Goal: Transaction & Acquisition: Purchase product/service

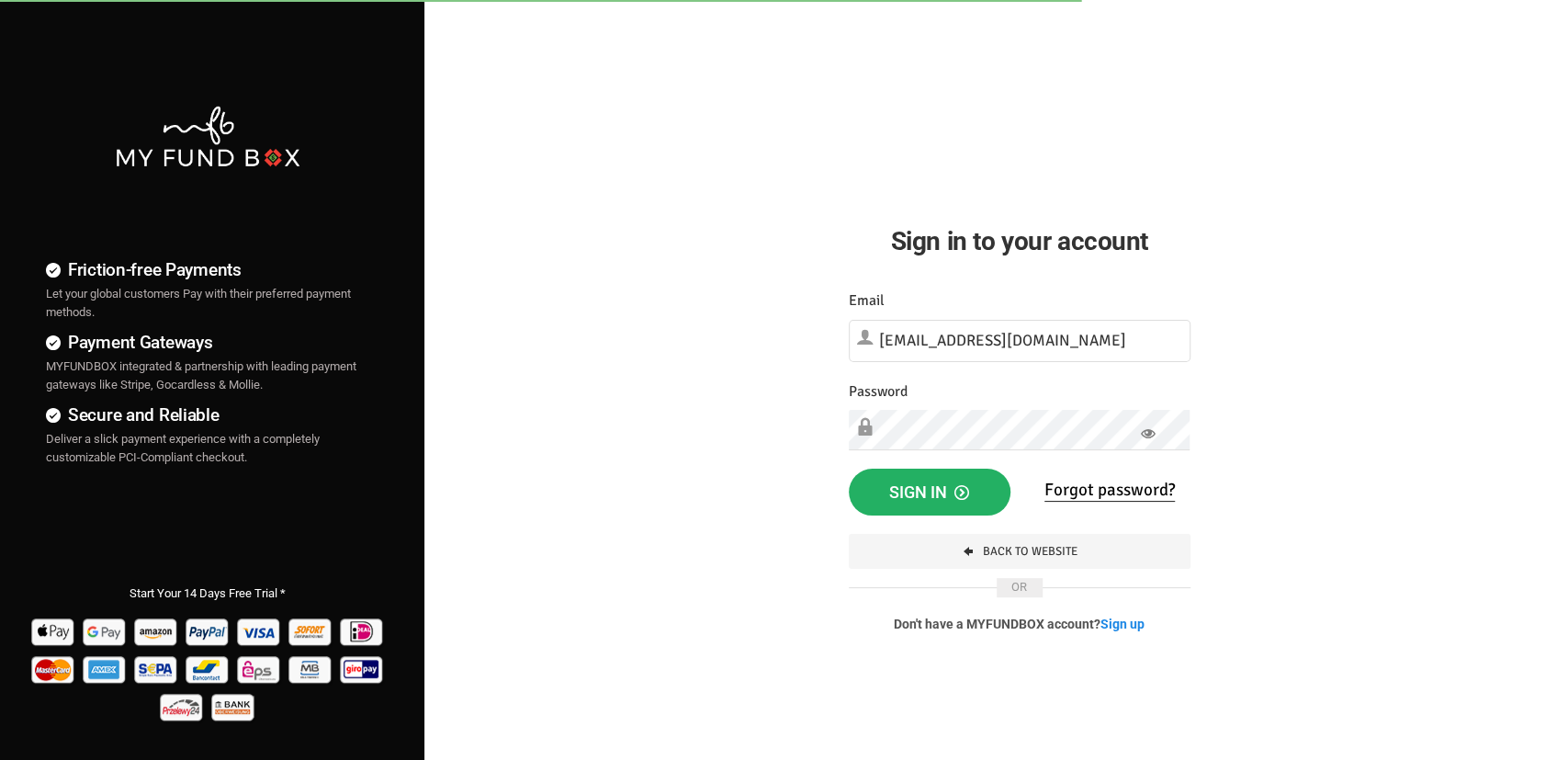
click at [849, 469] on button "Sign in" at bounding box center [930, 492] width 161 height 47
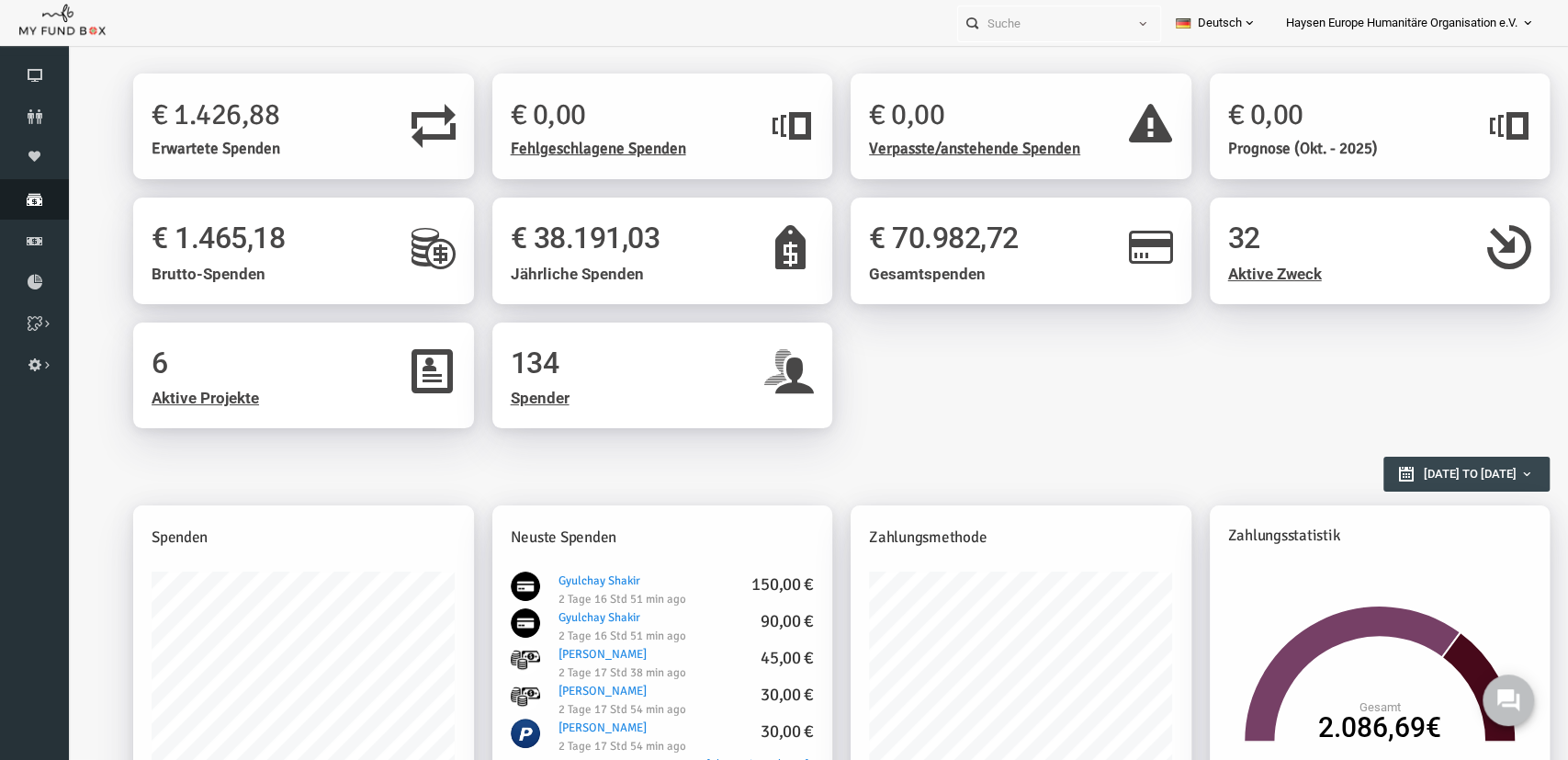
click at [45, 196] on icon at bounding box center [34, 200] width 69 height 15
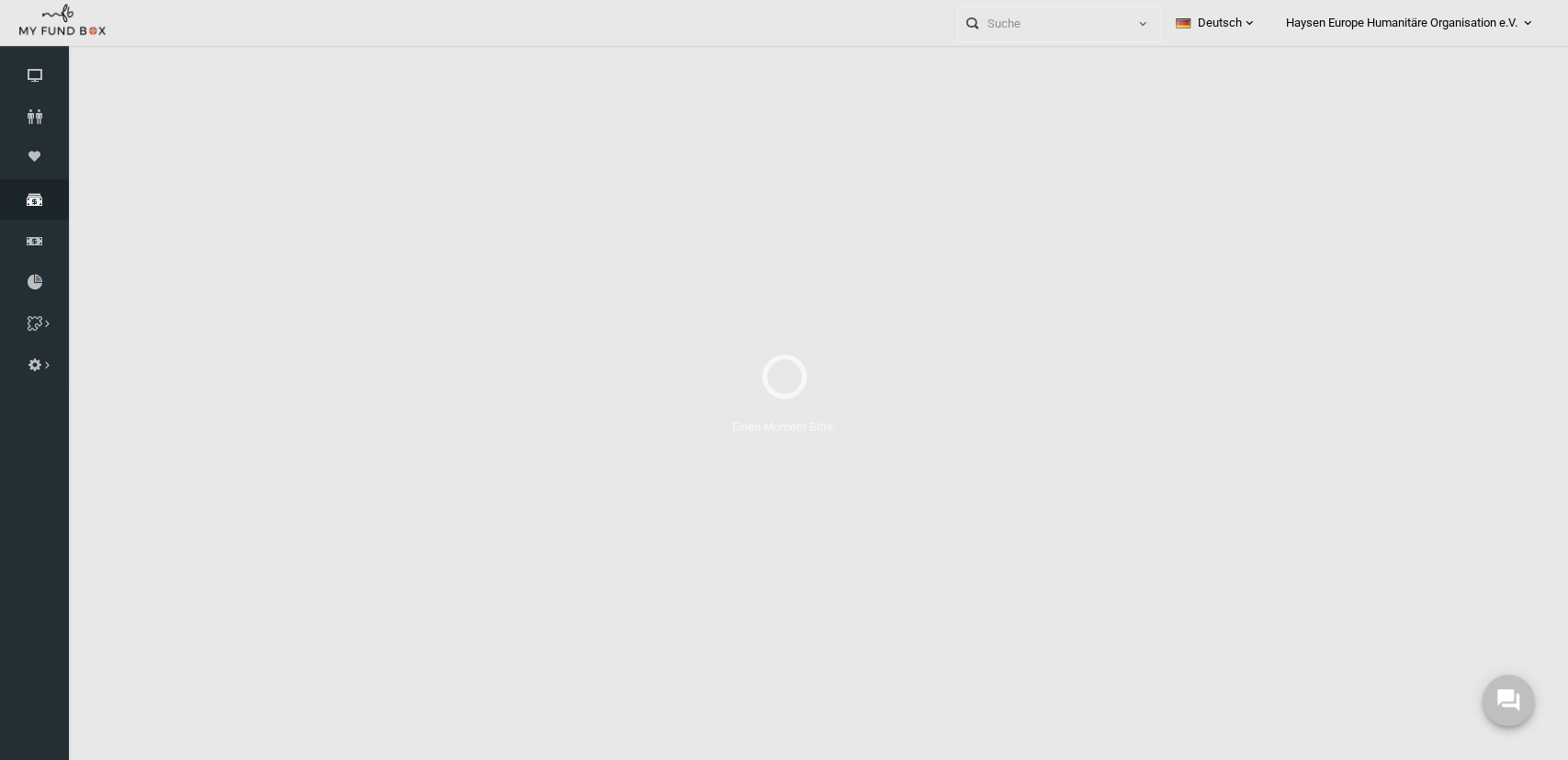
select select "100"
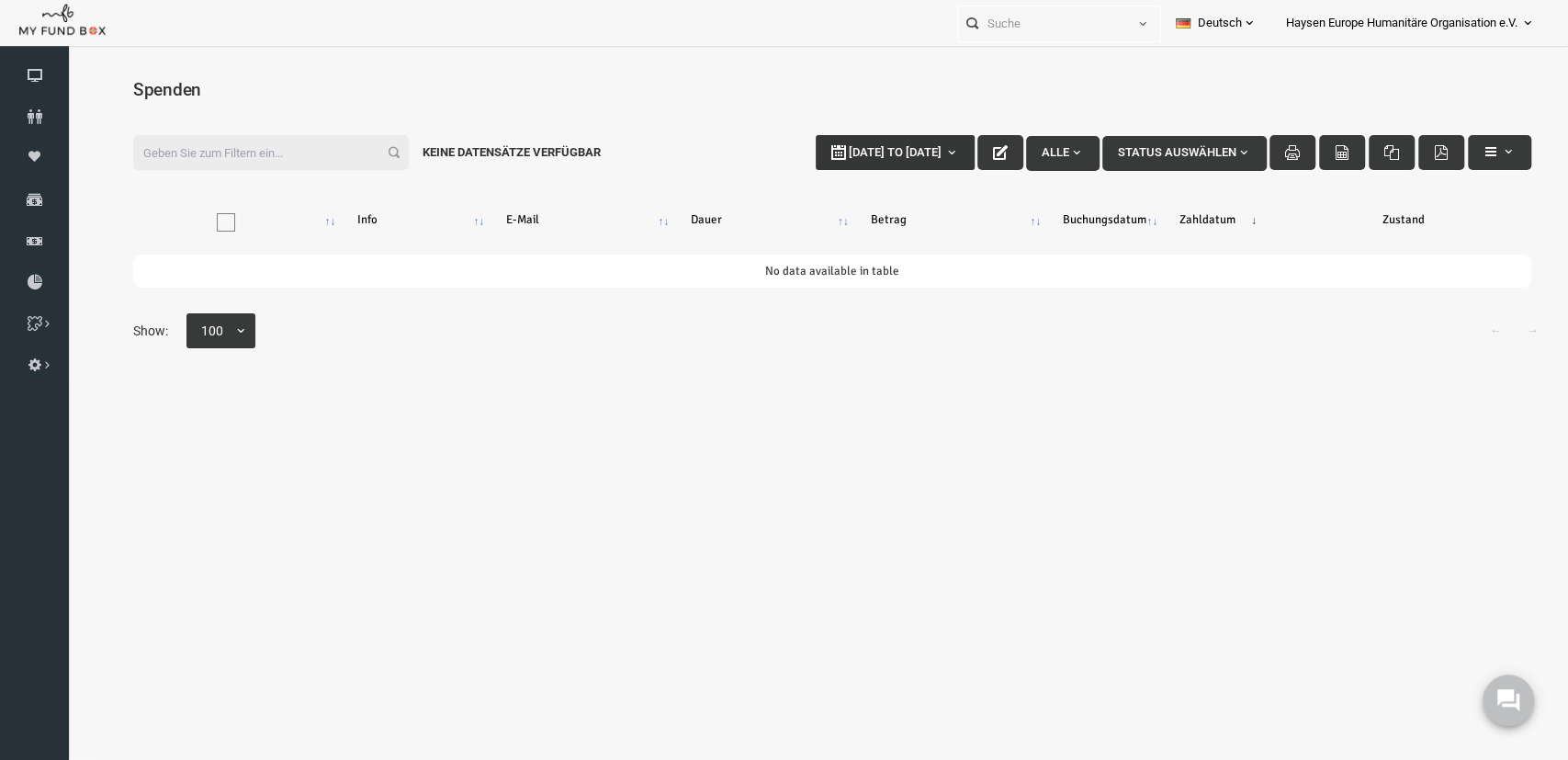
type input "21-09-2025"
click at [921, 149] on button "21-09-2025 to 28-09-2025" at bounding box center [864, 153] width 159 height 35
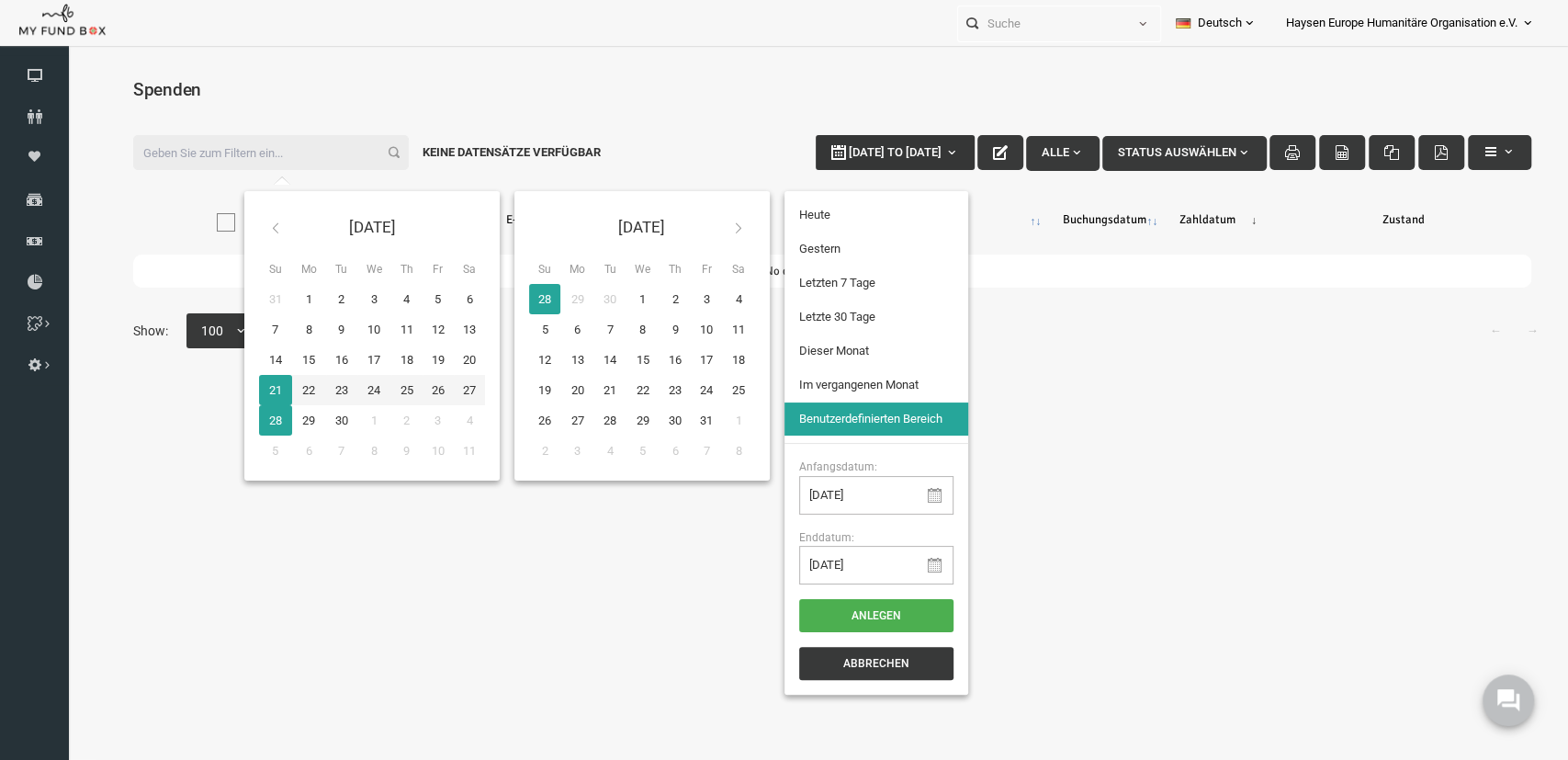
type input "21-09-2025"
type input "20-09-2025"
type input "15-09-2025"
type input "21-09-2025"
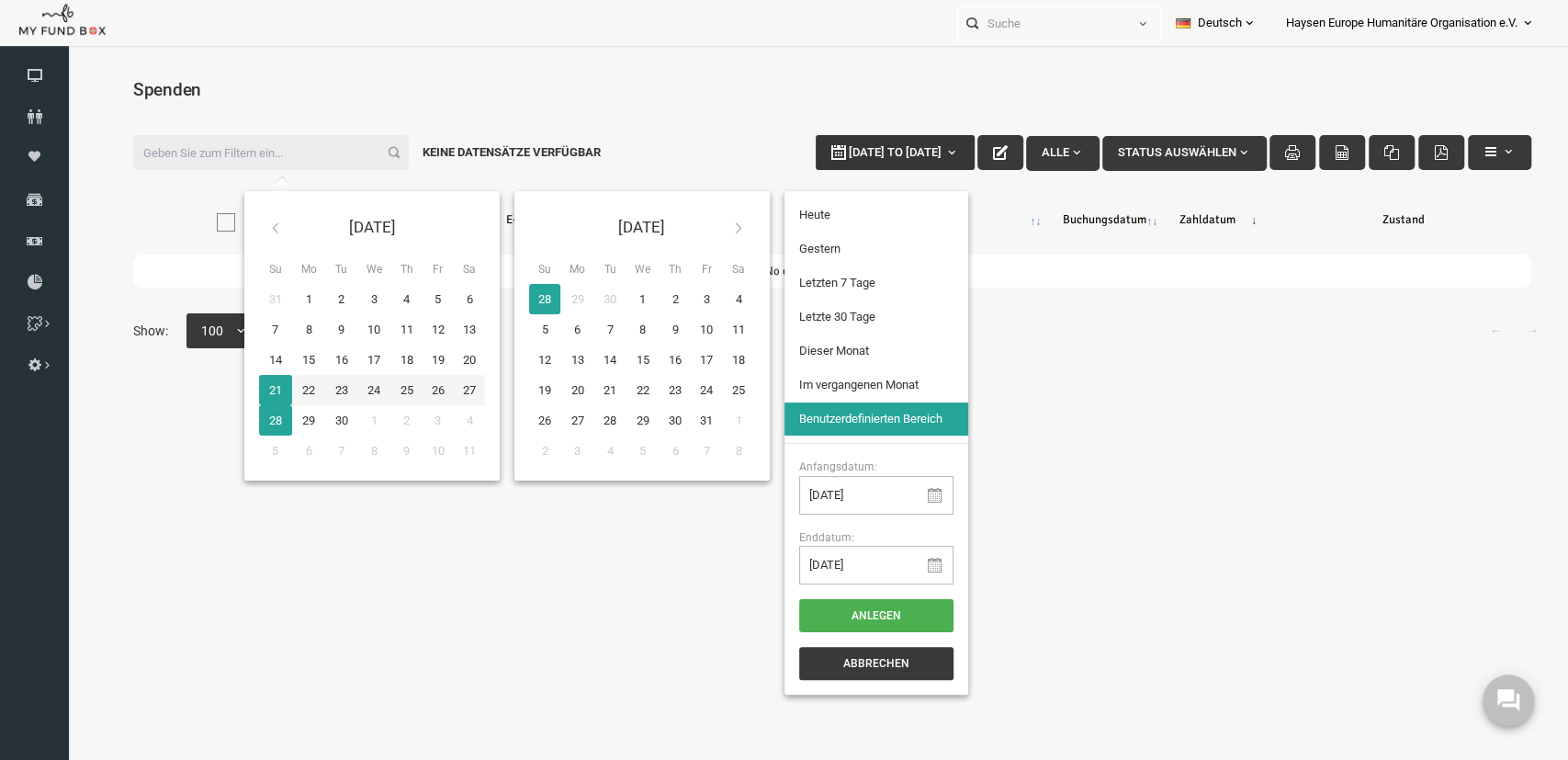
type input "21-09-2025"
type input "28-09-2025"
type input "23-08-2025"
type input "21-09-2025"
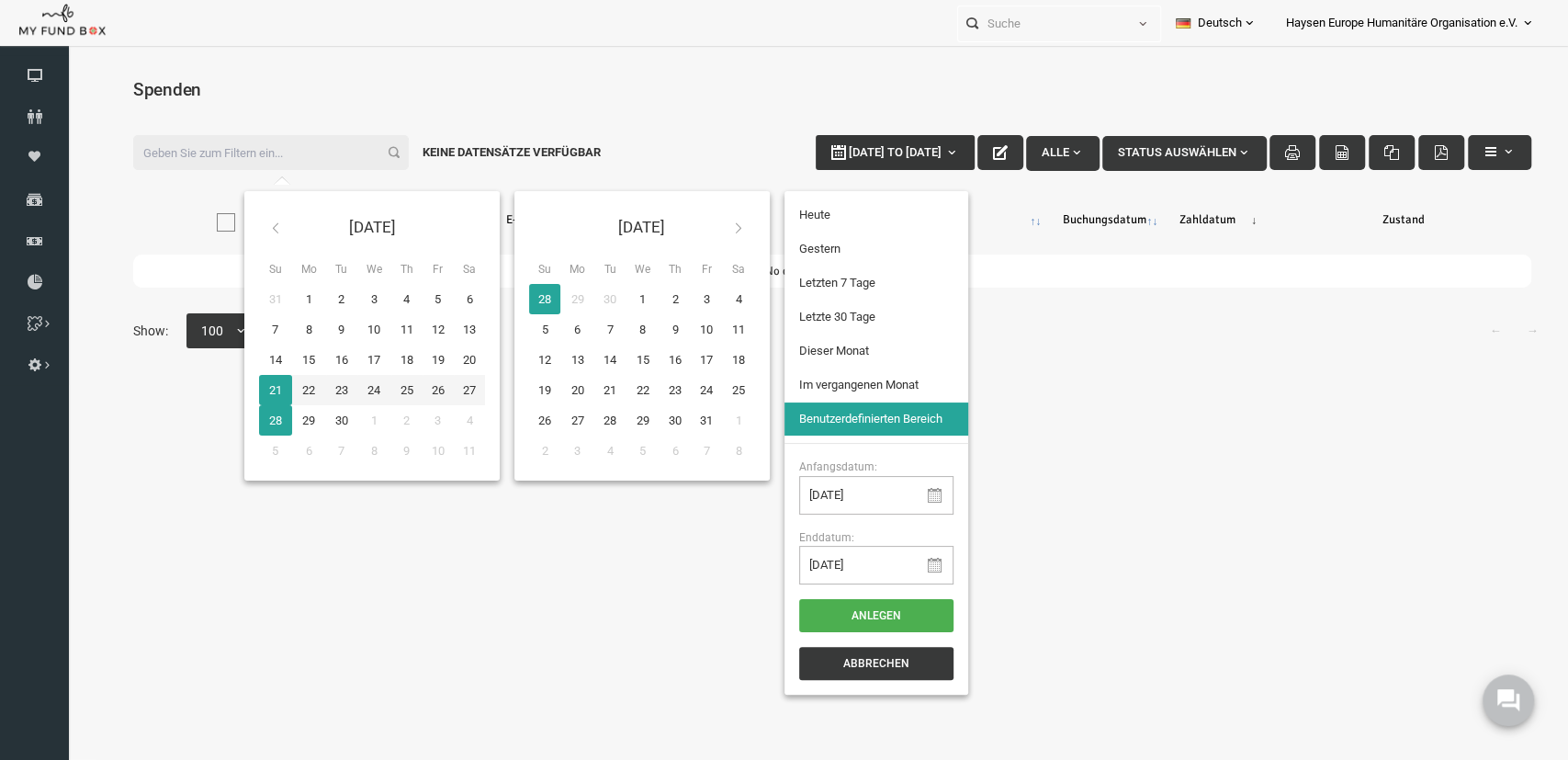
type input "28-09-2025"
type input "15-09-2025"
type input "21-09-2025"
click at [848, 290] on li "Letzten 7 Tage" at bounding box center [846, 283] width 184 height 33
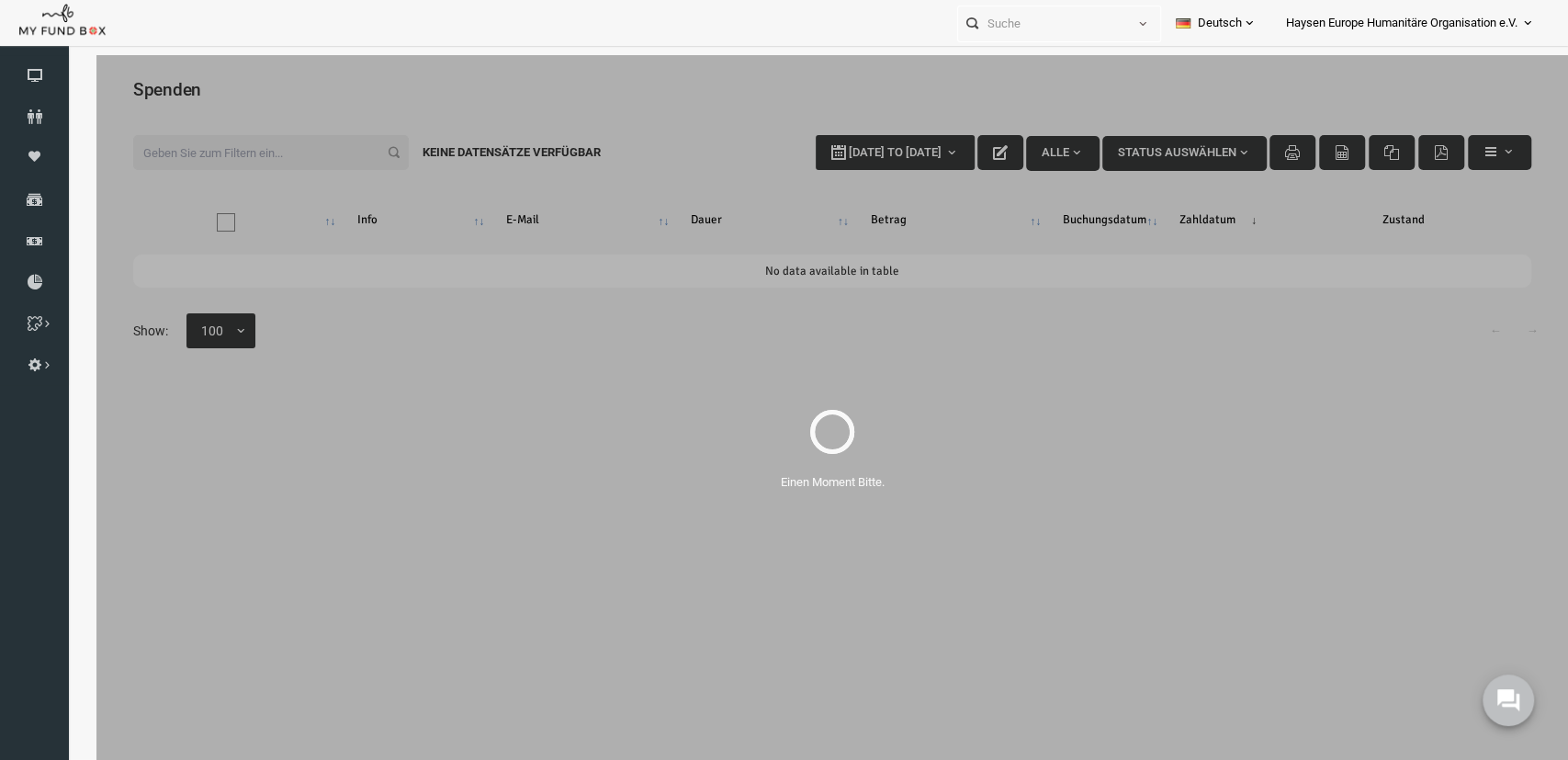
select select "100"
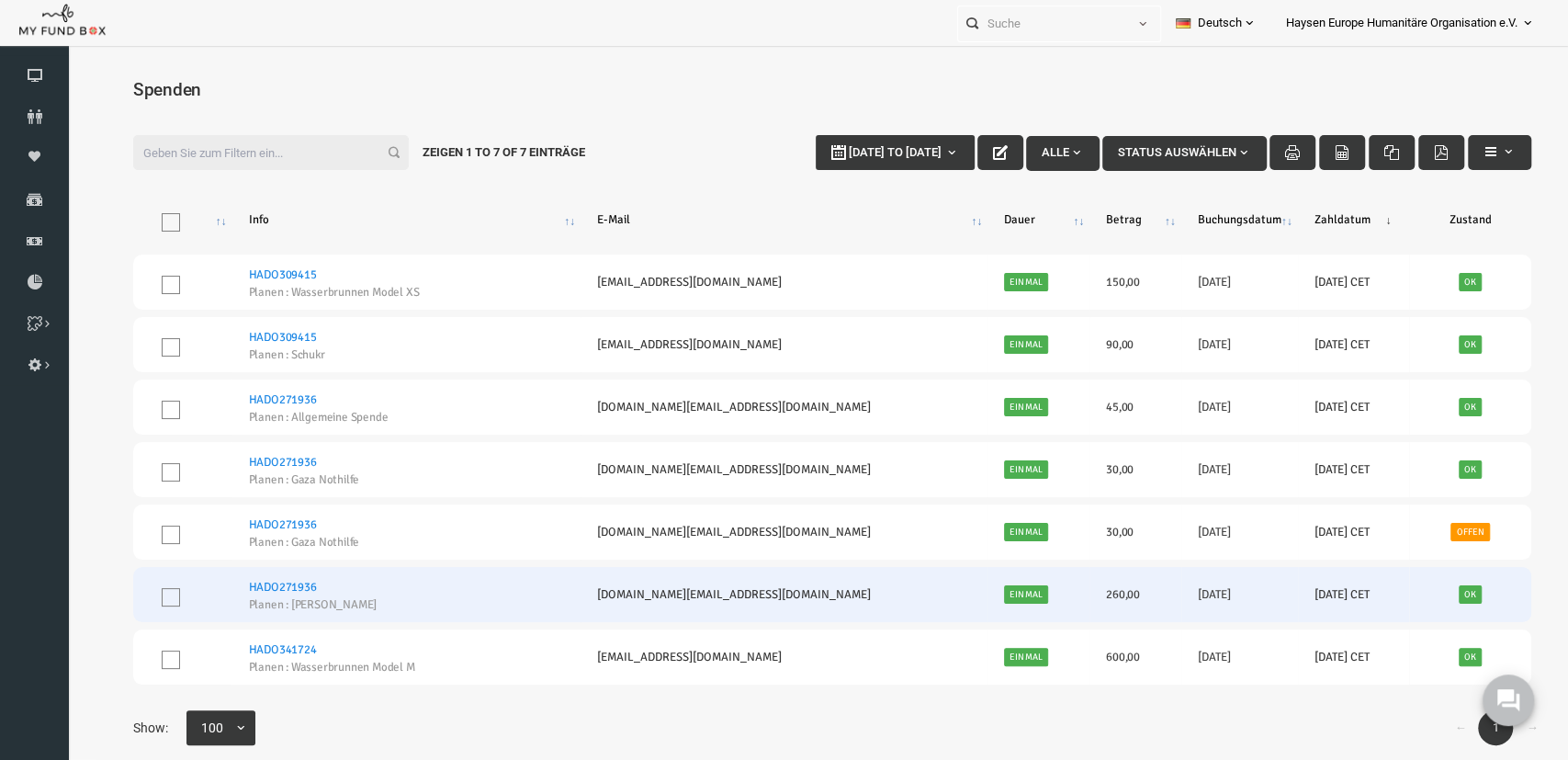
click at [1075, 603] on h6 "260,00" at bounding box center [1104, 595] width 58 height 19
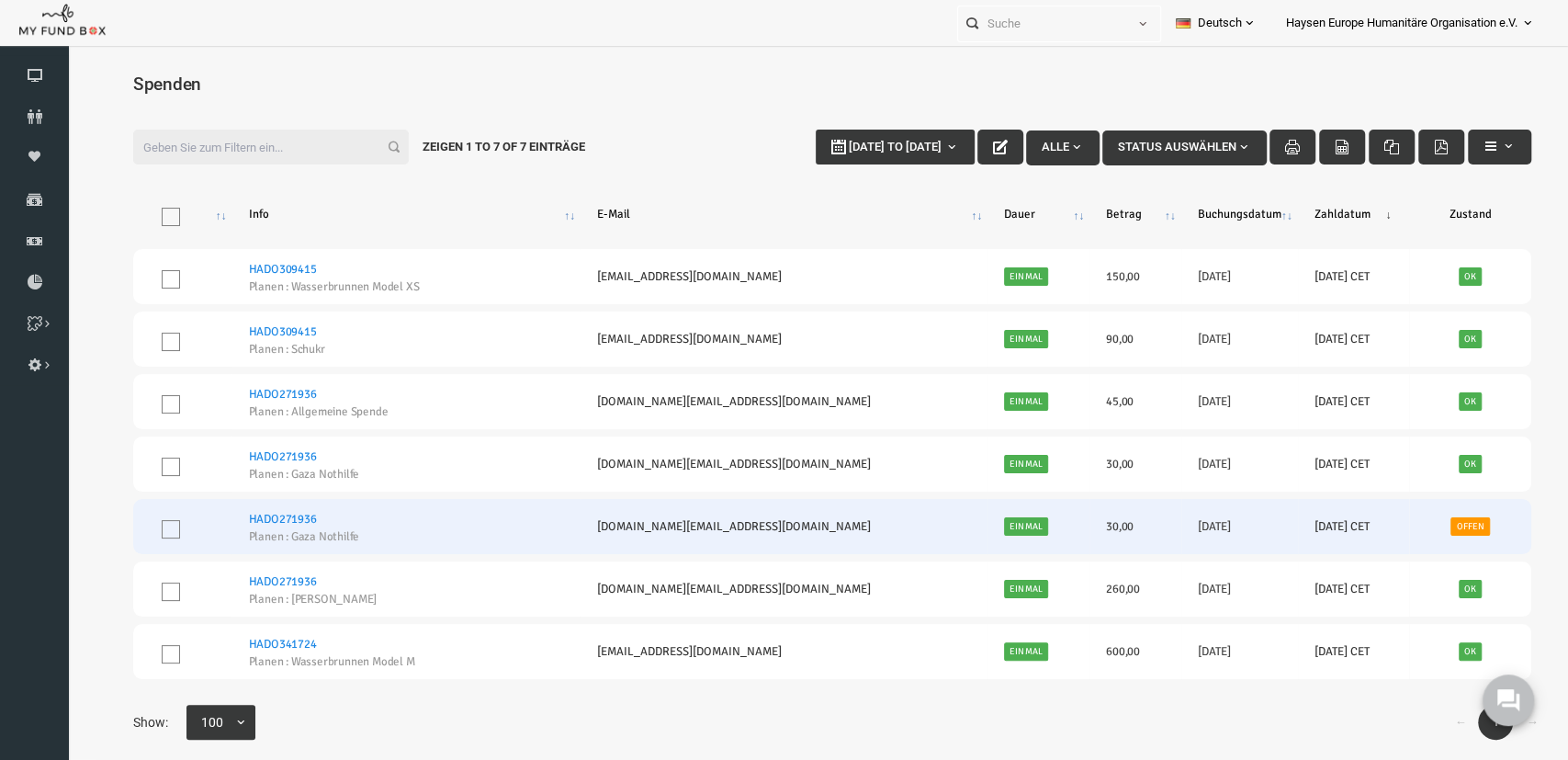
scroll to position [9, 0]
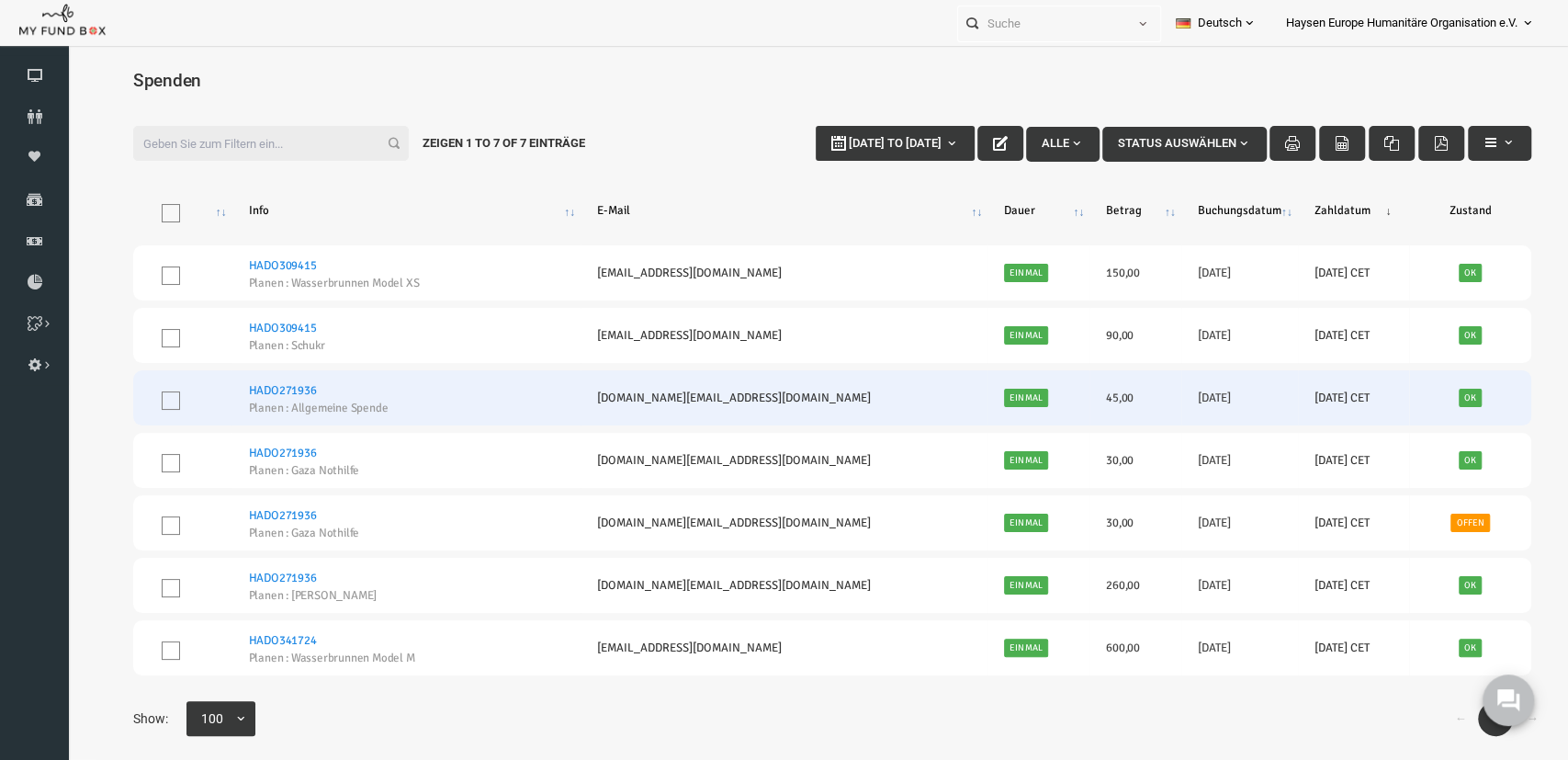
click at [340, 414] on small "Planen : Allgemeine Spende" at bounding box center [332, 408] width 229 height 12
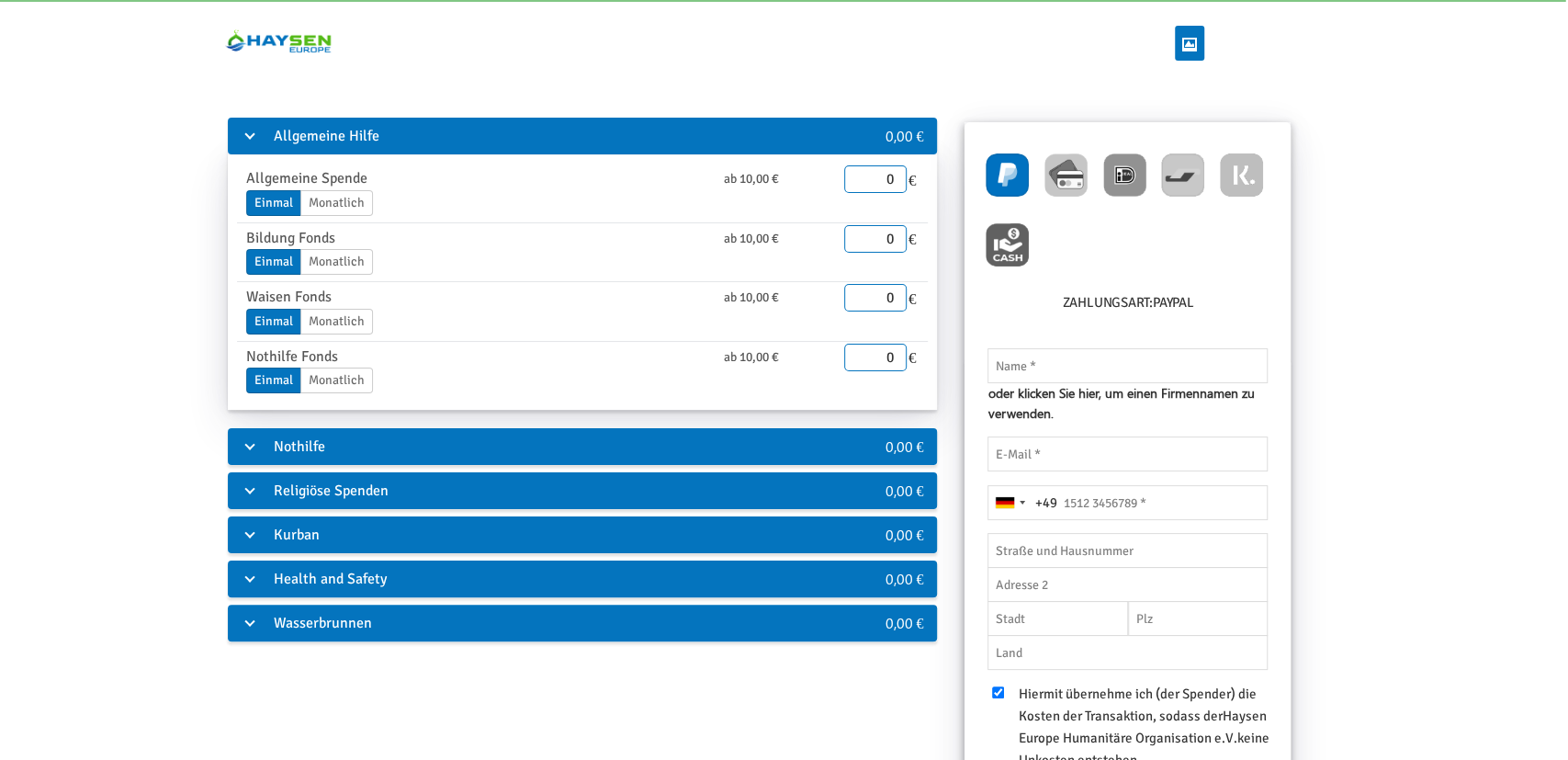
click at [253, 453] on div "Nothilfe" at bounding box center [522, 446] width 591 height 37
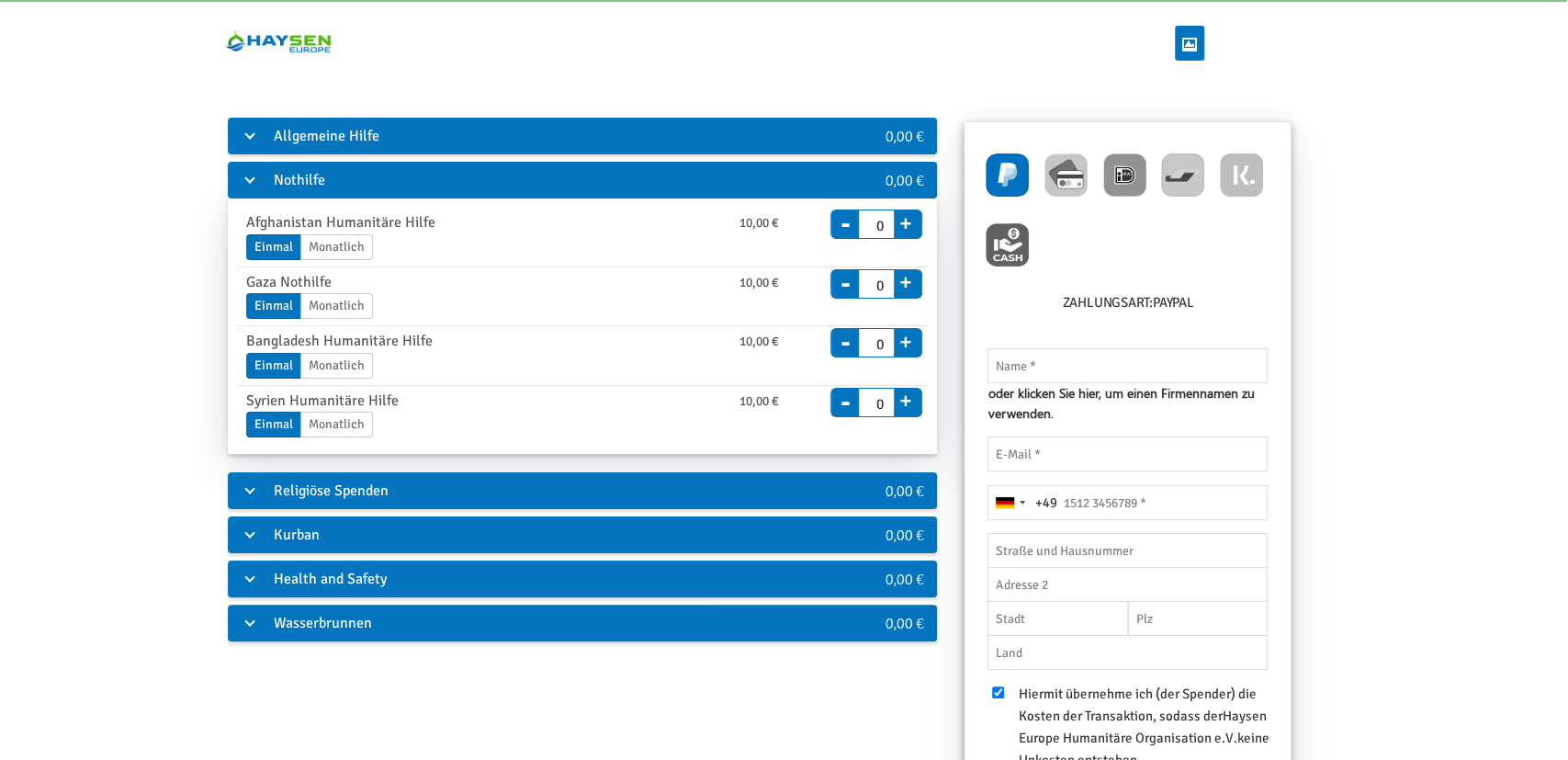
click at [245, 179] on div "Nothilfe" at bounding box center [522, 180] width 591 height 37
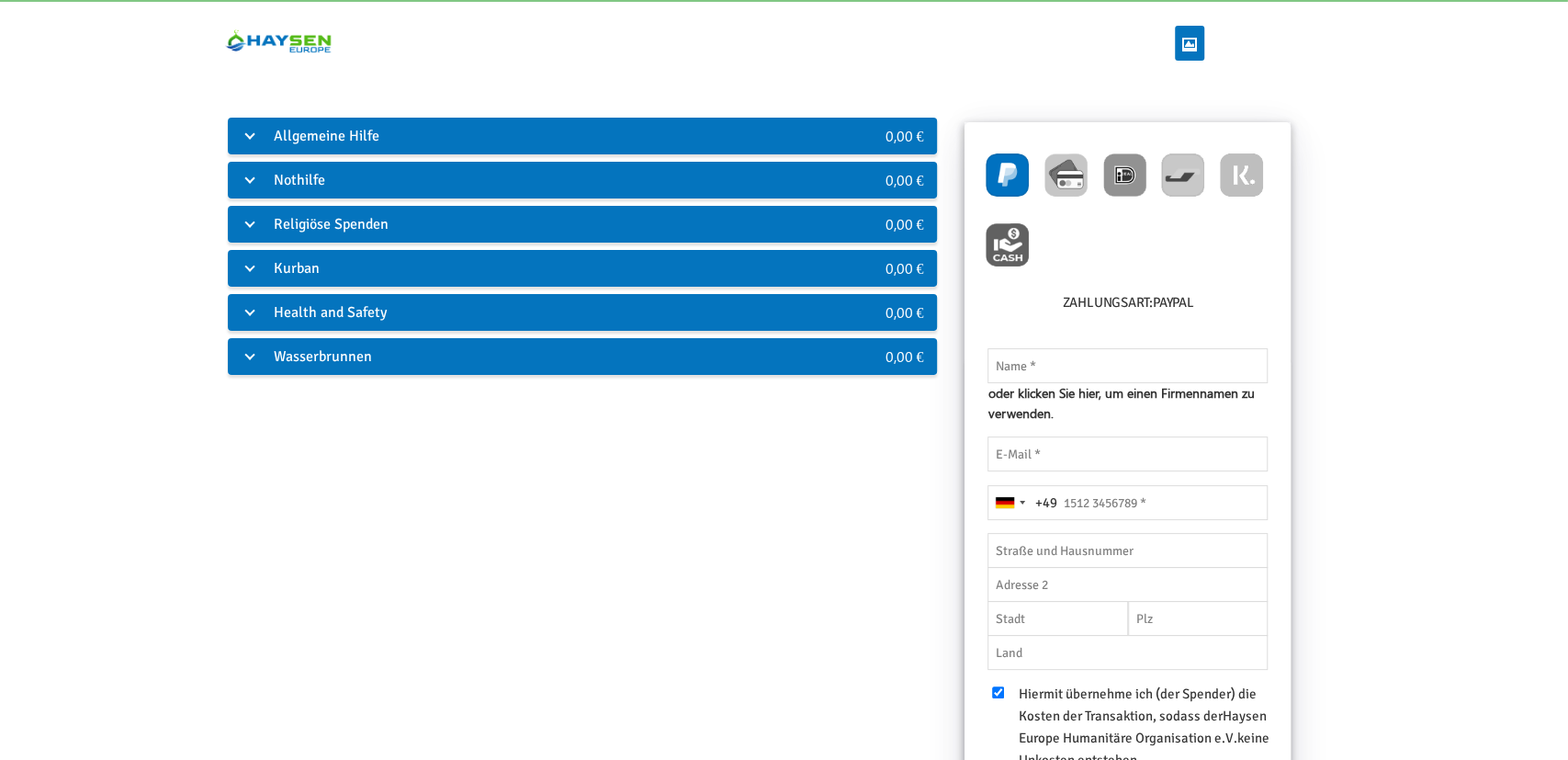
click at [251, 354] on div "Wasserbrunnen" at bounding box center [522, 356] width 591 height 37
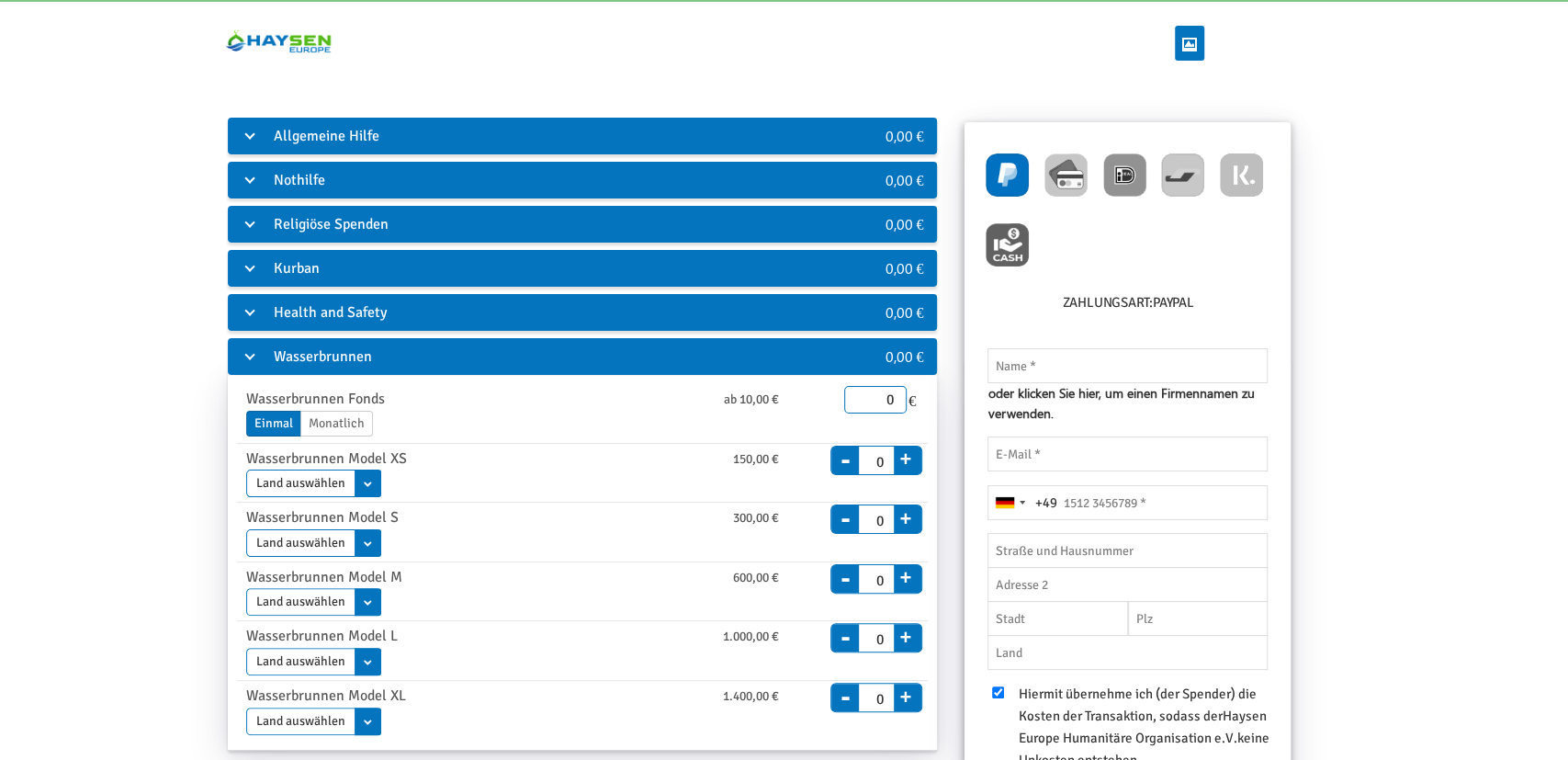
click at [251, 124] on div "Allgemeine Hilfe" at bounding box center [522, 136] width 591 height 37
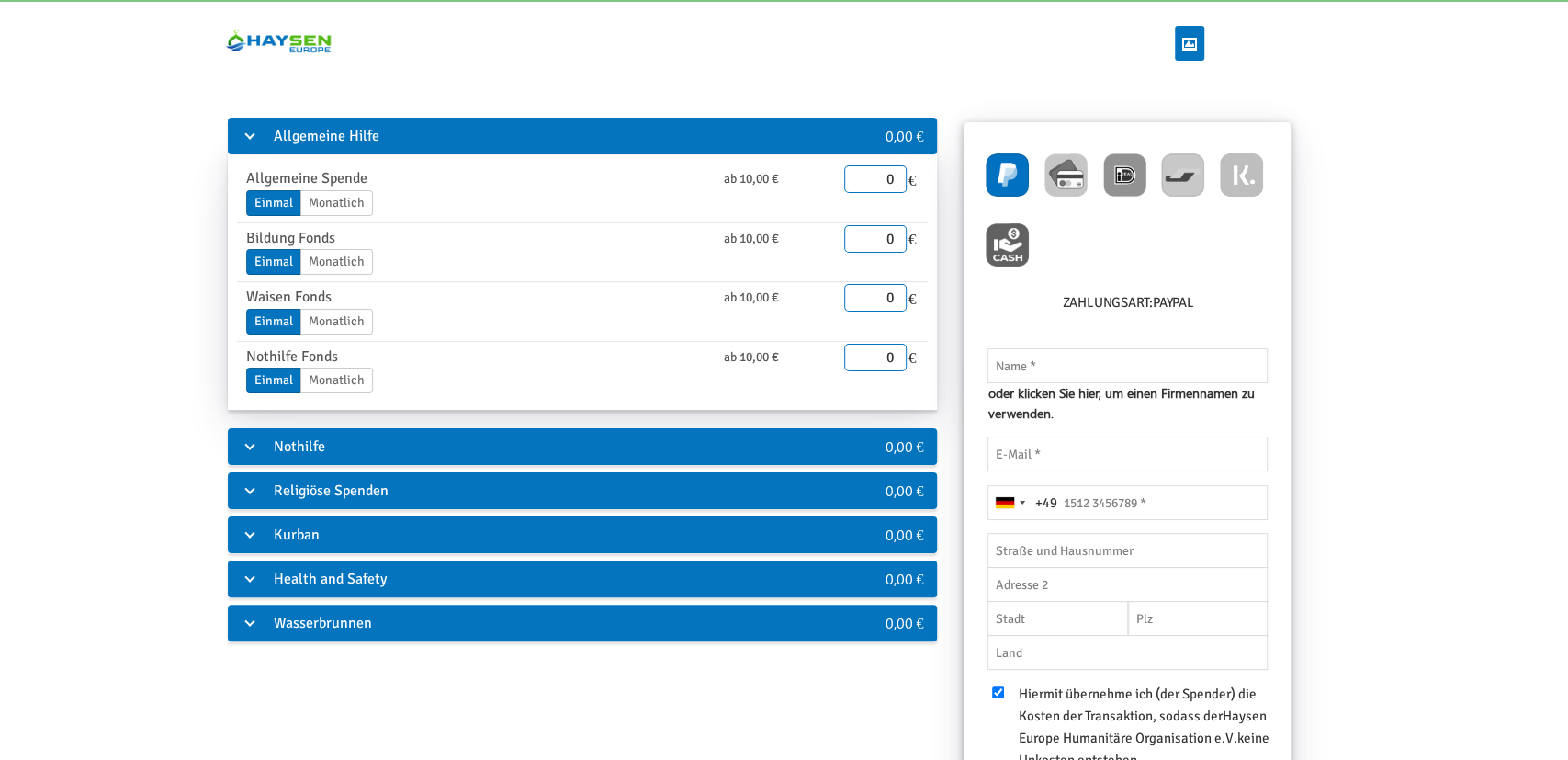
click at [321, 442] on div "Nothilfe" at bounding box center [522, 446] width 591 height 37
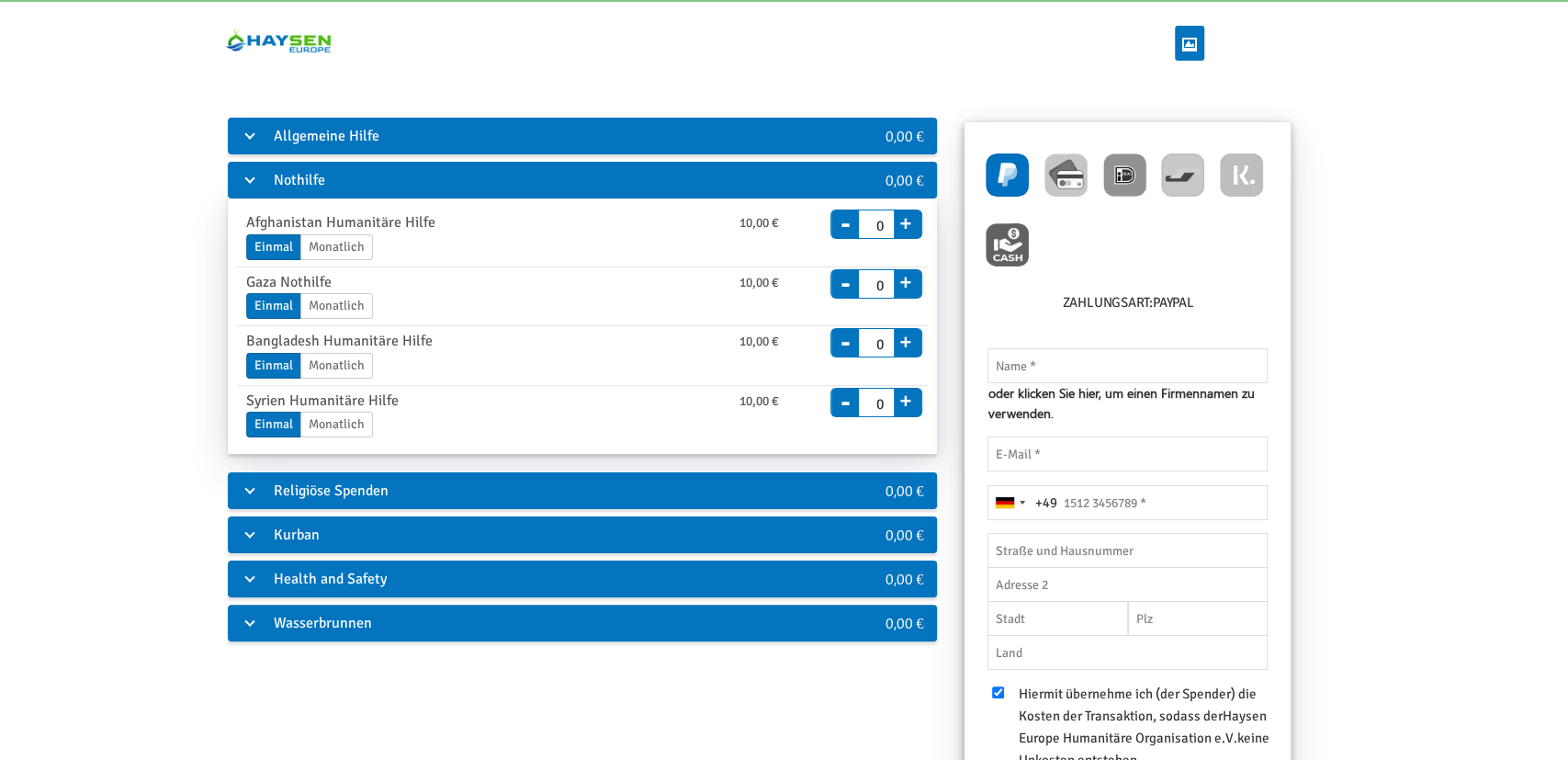
click at [416, 141] on div "Allgemeine Hilfe" at bounding box center [522, 136] width 591 height 37
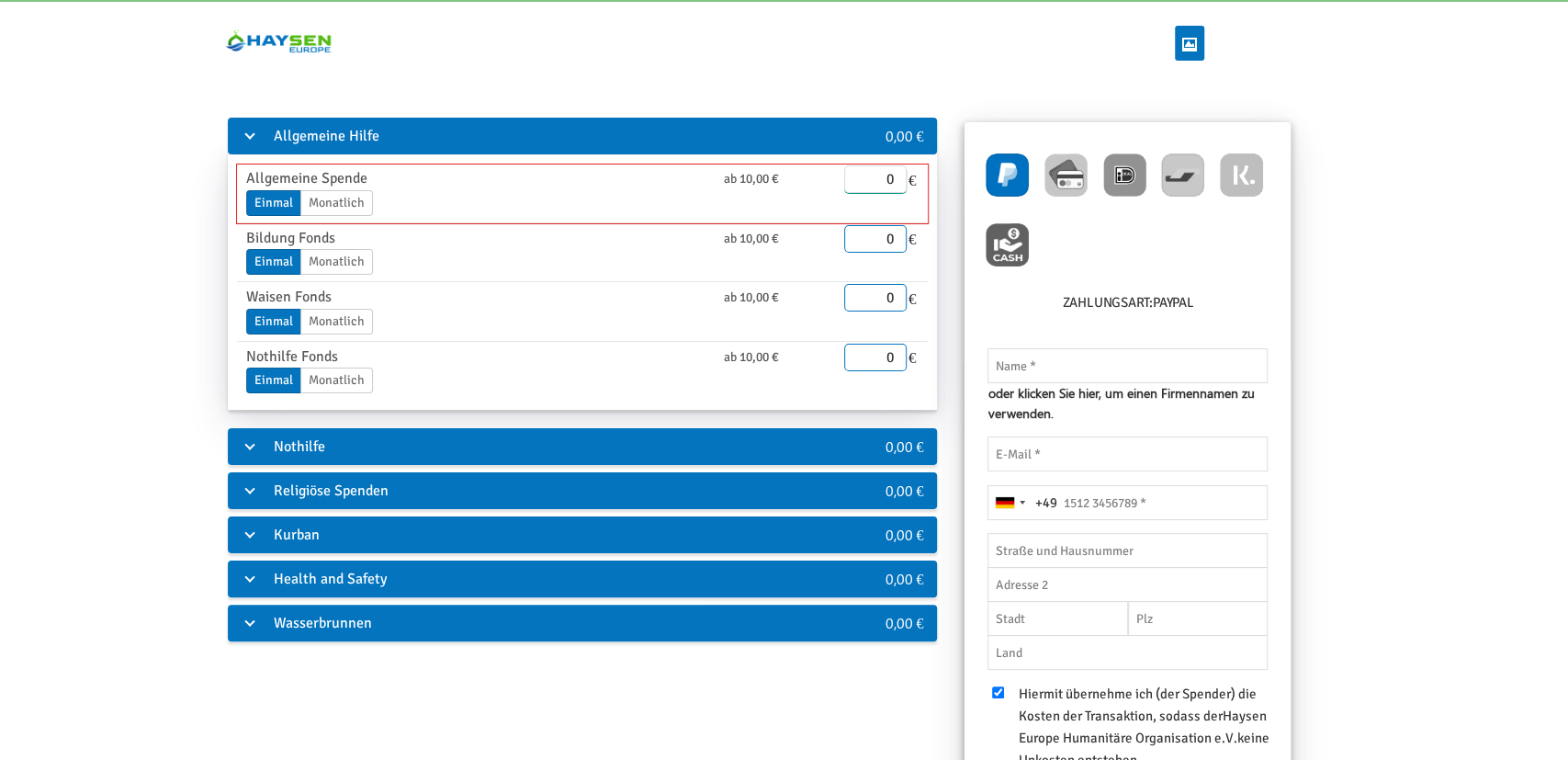
click at [873, 179] on input "0" at bounding box center [875, 179] width 62 height 28
click at [1490, 333] on div "Allgemeine Hilfe 0,00 € Allgemeine Spende ab 10,00 € Einmal Monatlich Enddatum …" at bounding box center [783, 548] width 1474 height 868
click at [1520, 352] on div "Allgemeine Hilfe 0,00 € Allgemeine Spende ab 10,00 € Einmal Monatlich Enddatum …" at bounding box center [783, 548] width 1474 height 868
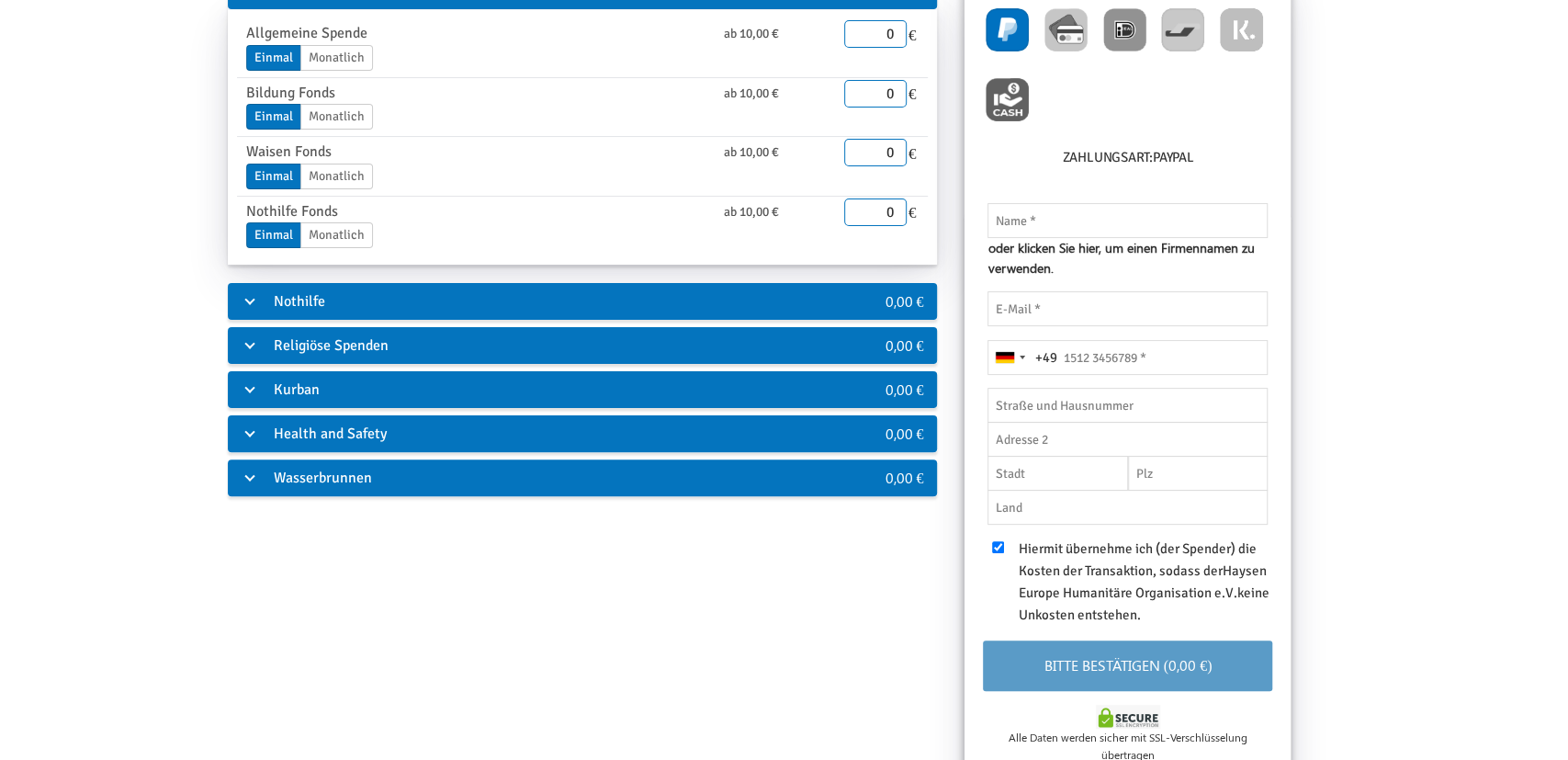
scroll to position [82, 0]
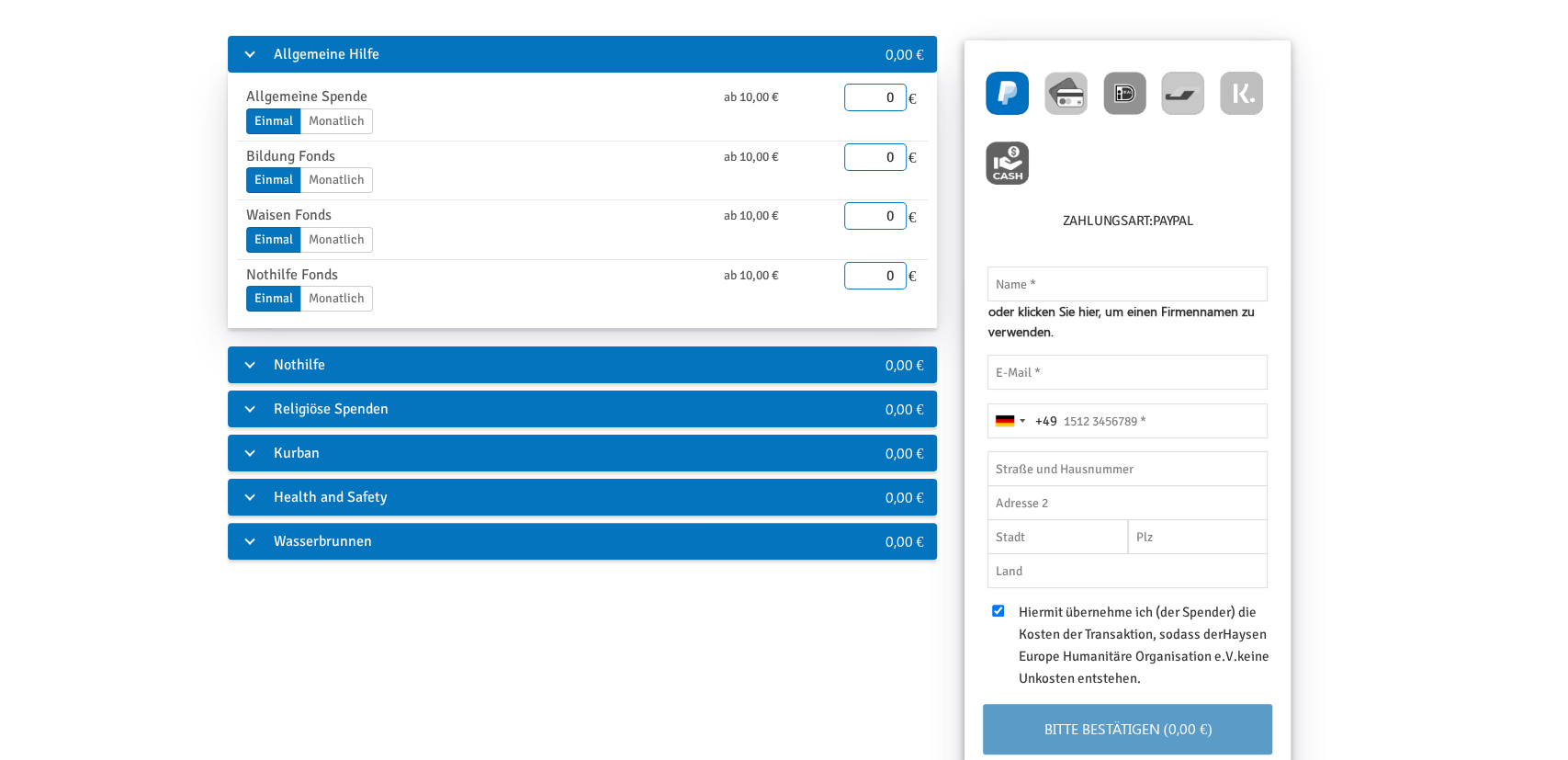
click at [298, 350] on div "Nothilfe" at bounding box center [522, 365] width 591 height 37
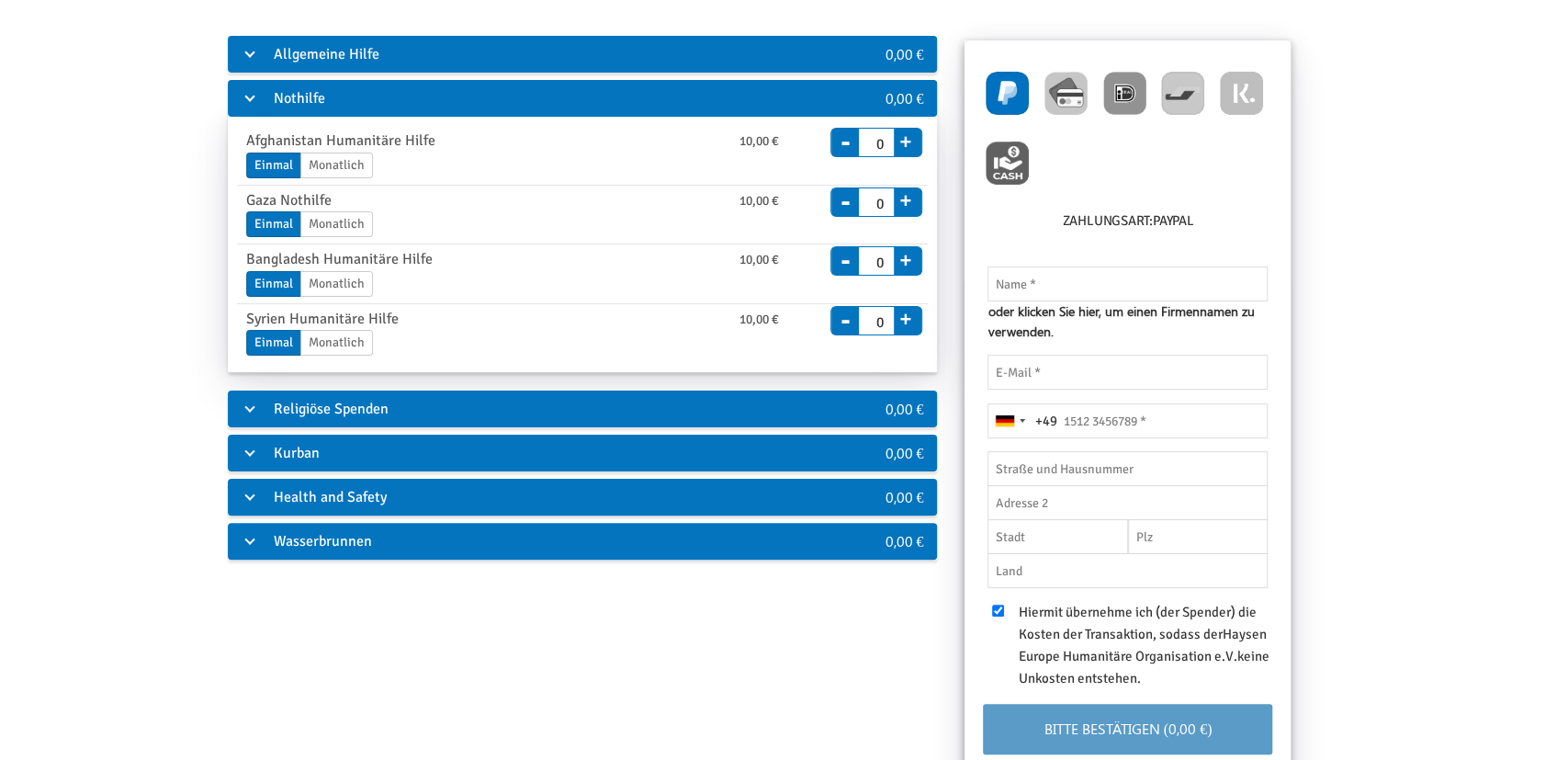
click at [357, 414] on div "Religiöse Spenden" at bounding box center [522, 409] width 591 height 37
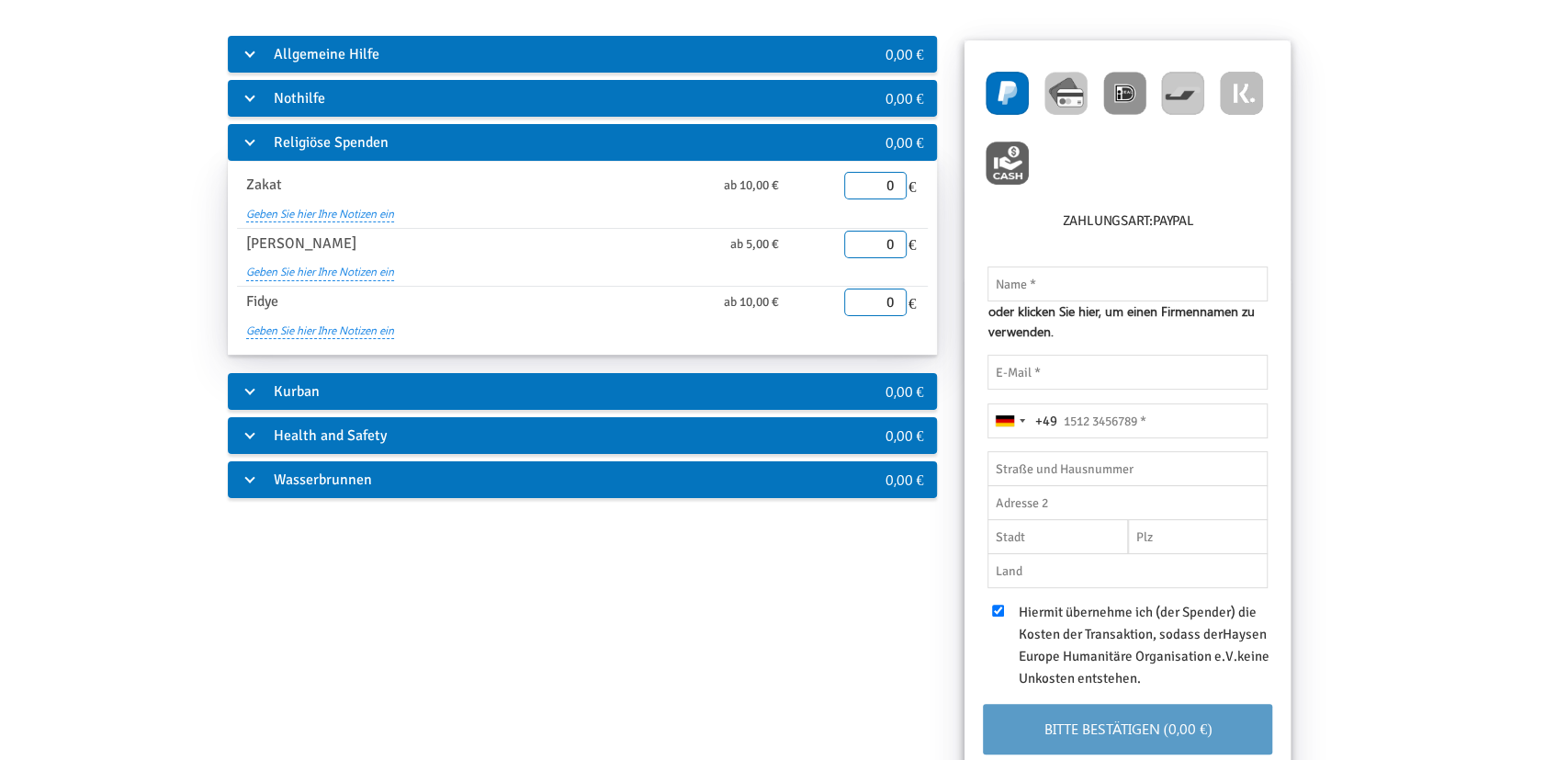
click at [307, 378] on div "Kurban" at bounding box center [522, 392] width 591 height 37
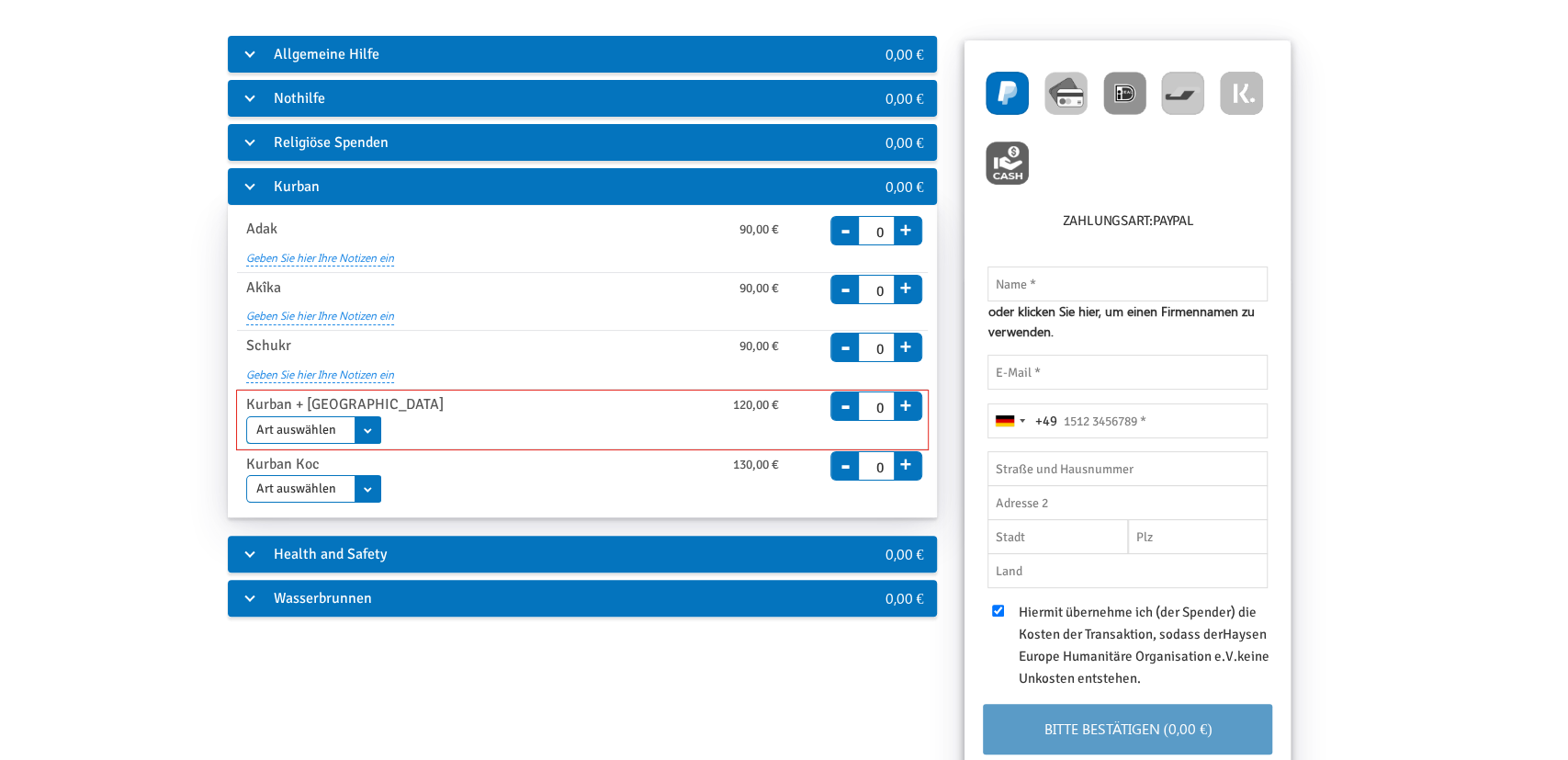
click at [354, 427] on select "Art auswählen Adak (Nadhr) [PERSON_NAME]" at bounding box center [314, 430] width 135 height 28
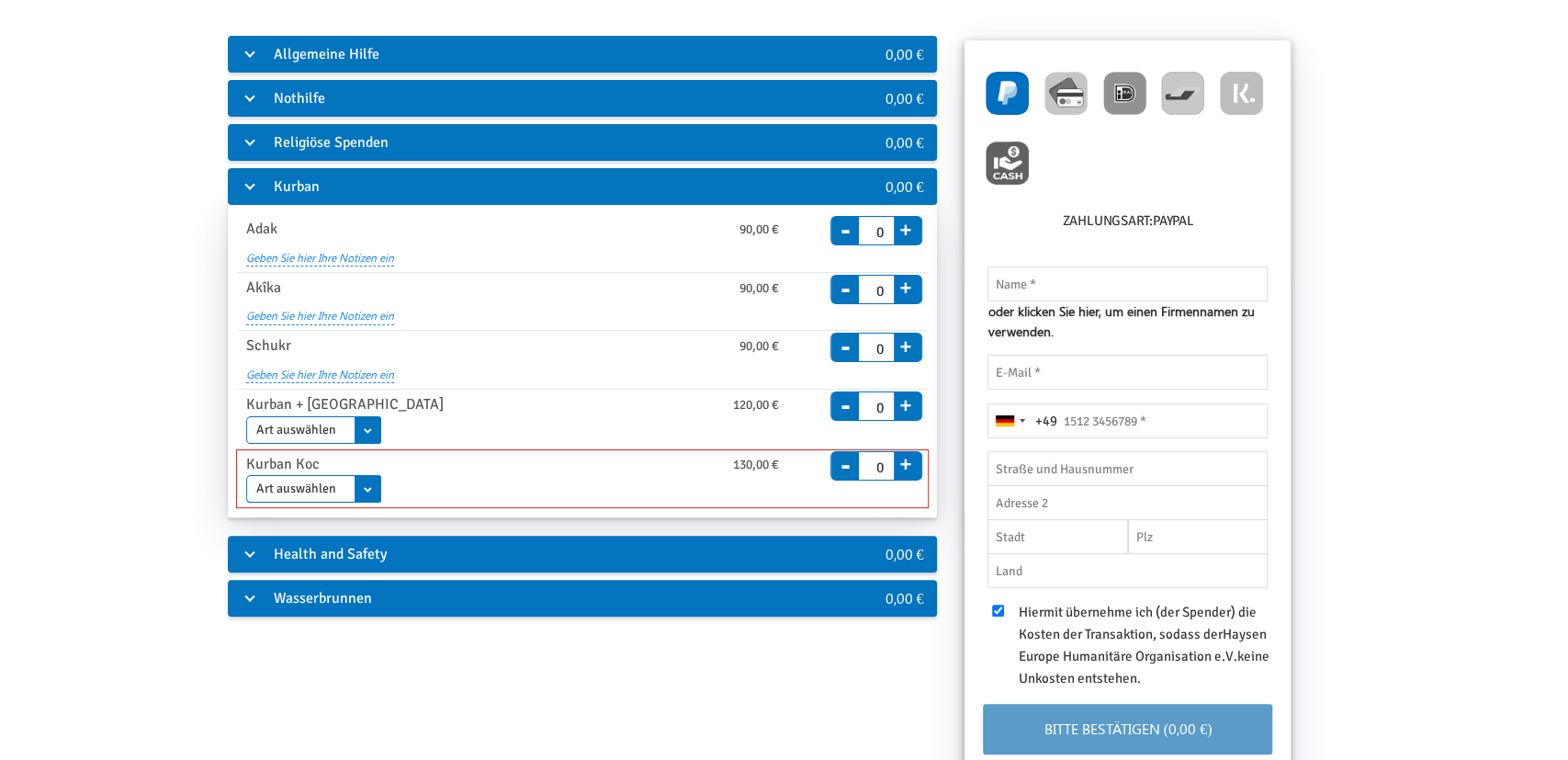
drag, startPoint x: 350, startPoint y: 492, endPoint x: 366, endPoint y: 488, distance: 16.5
click at [366, 488] on select "Art auswählen Adak (Nadhr) [PERSON_NAME]" at bounding box center [314, 489] width 135 height 28
click at [320, 638] on div "Allgemeine Hilfe 0,00 € Allgemeine Spende ab 10,00 € Einmal Monatlich Enddatum …" at bounding box center [783, 467] width 1474 height 868
click at [363, 553] on div "Health and Safety" at bounding box center [522, 554] width 591 height 37
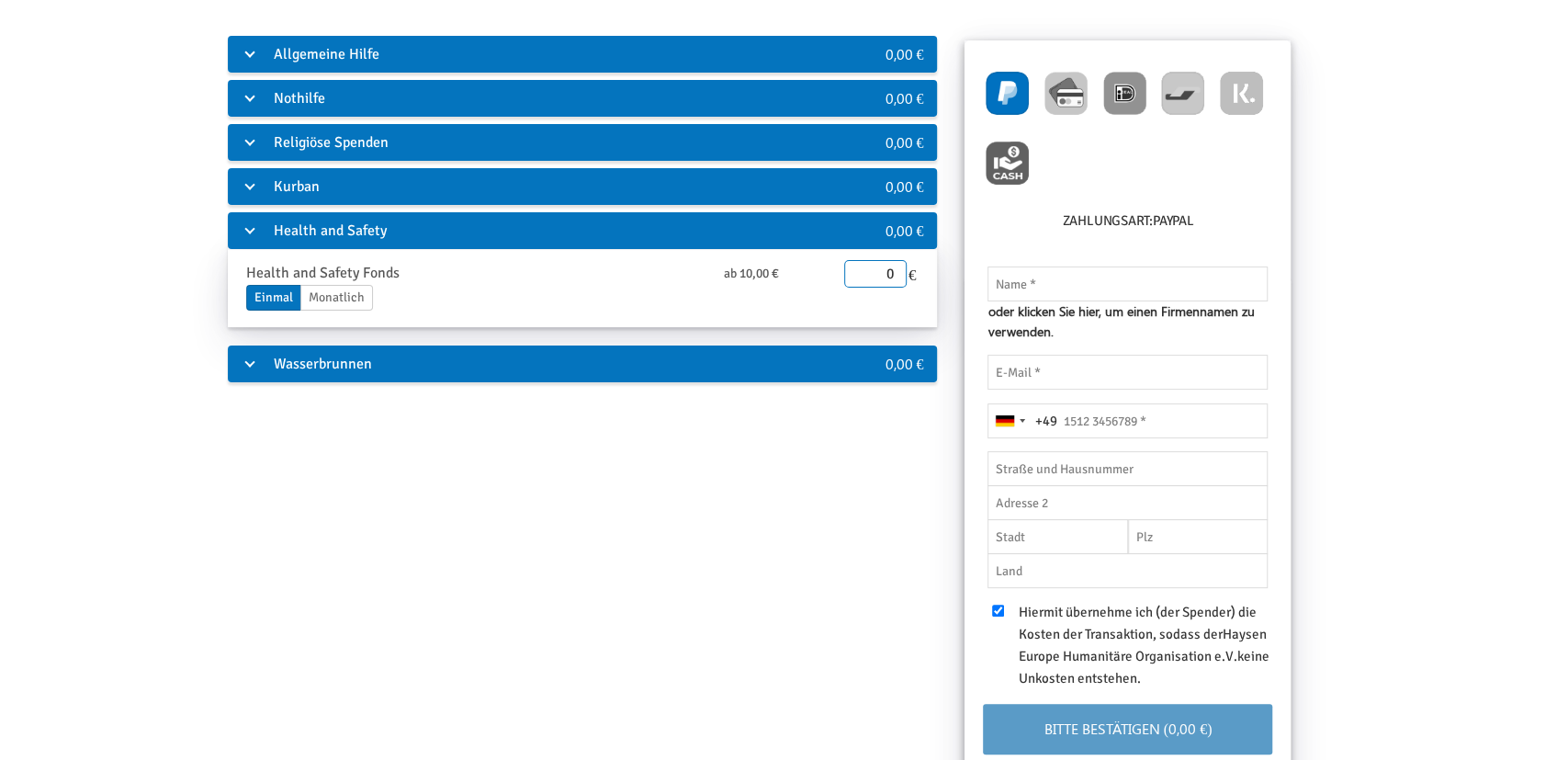
click at [440, 365] on div "Wasserbrunnen" at bounding box center [522, 364] width 591 height 37
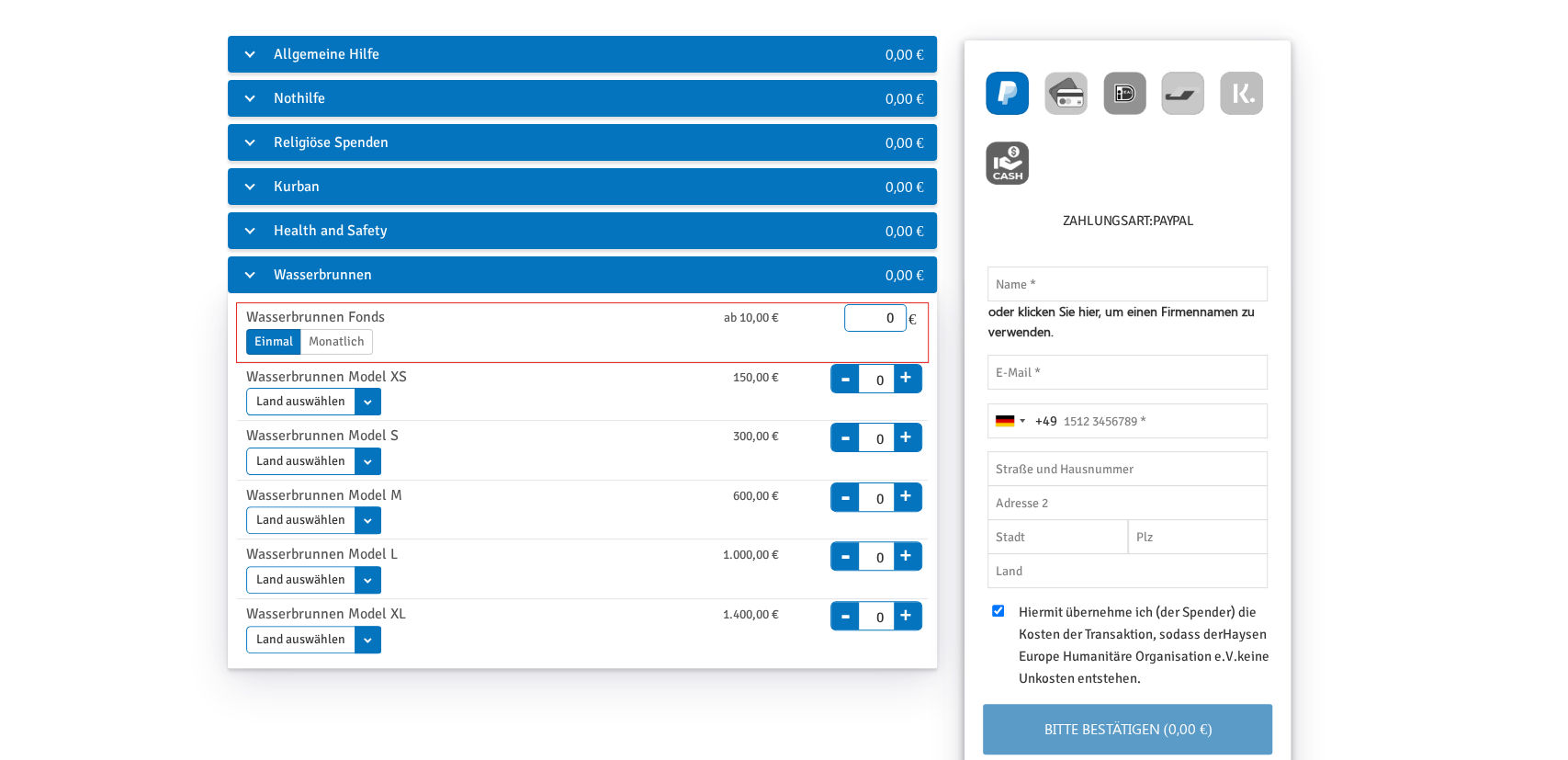
click at [339, 341] on label "Monatlich" at bounding box center [337, 341] width 72 height 26
click at [0, 0] on input "Monatlich" at bounding box center [0, 0] width 0 height 0
click at [262, 340] on label "Einmal" at bounding box center [273, 341] width 55 height 26
click at [0, 0] on input "Einmal" at bounding box center [0, 0] width 0 height 0
select select "3210"
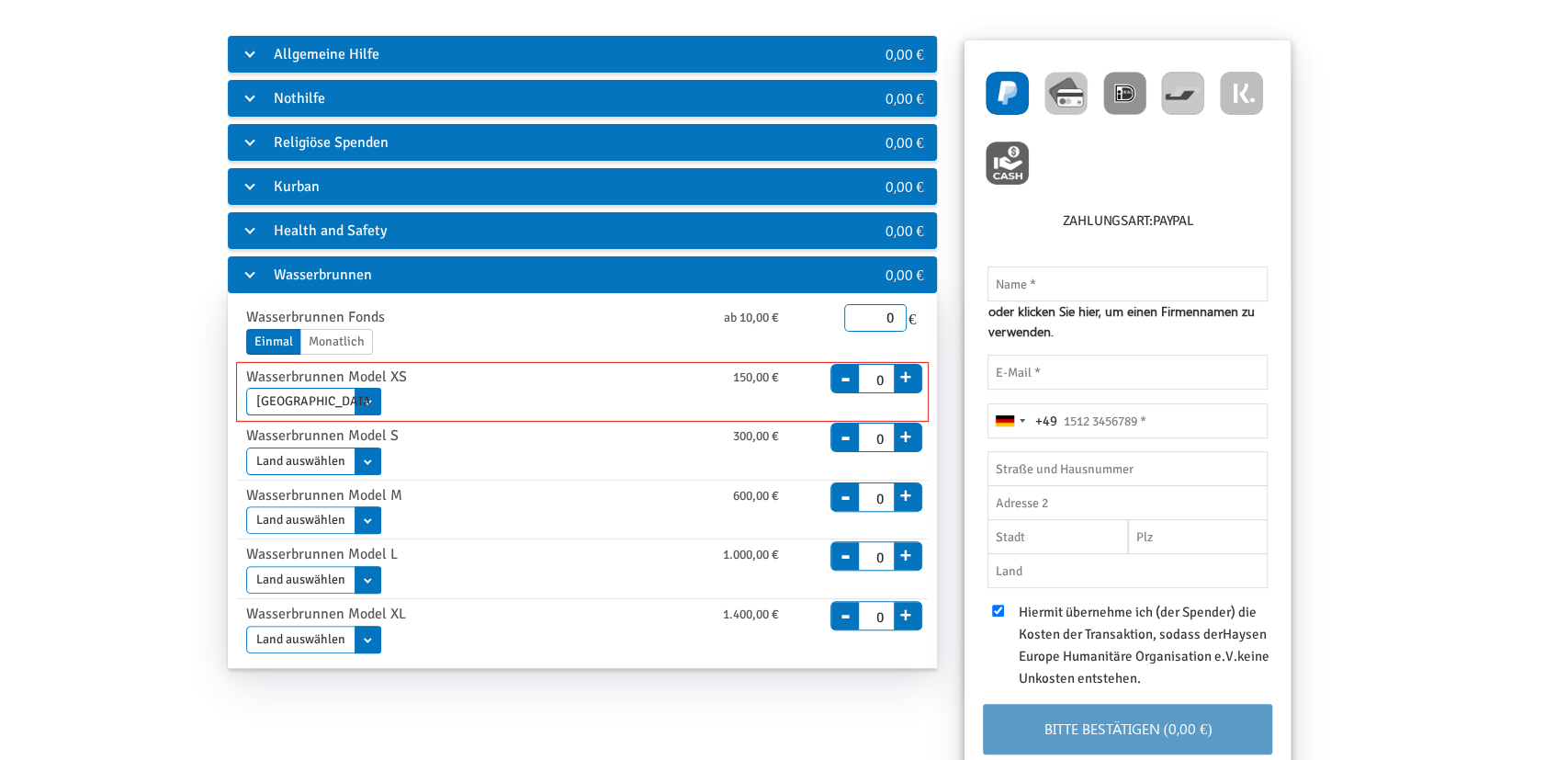
click option "[GEOGRAPHIC_DATA]" at bounding box center [0, 0] width 0 height 0
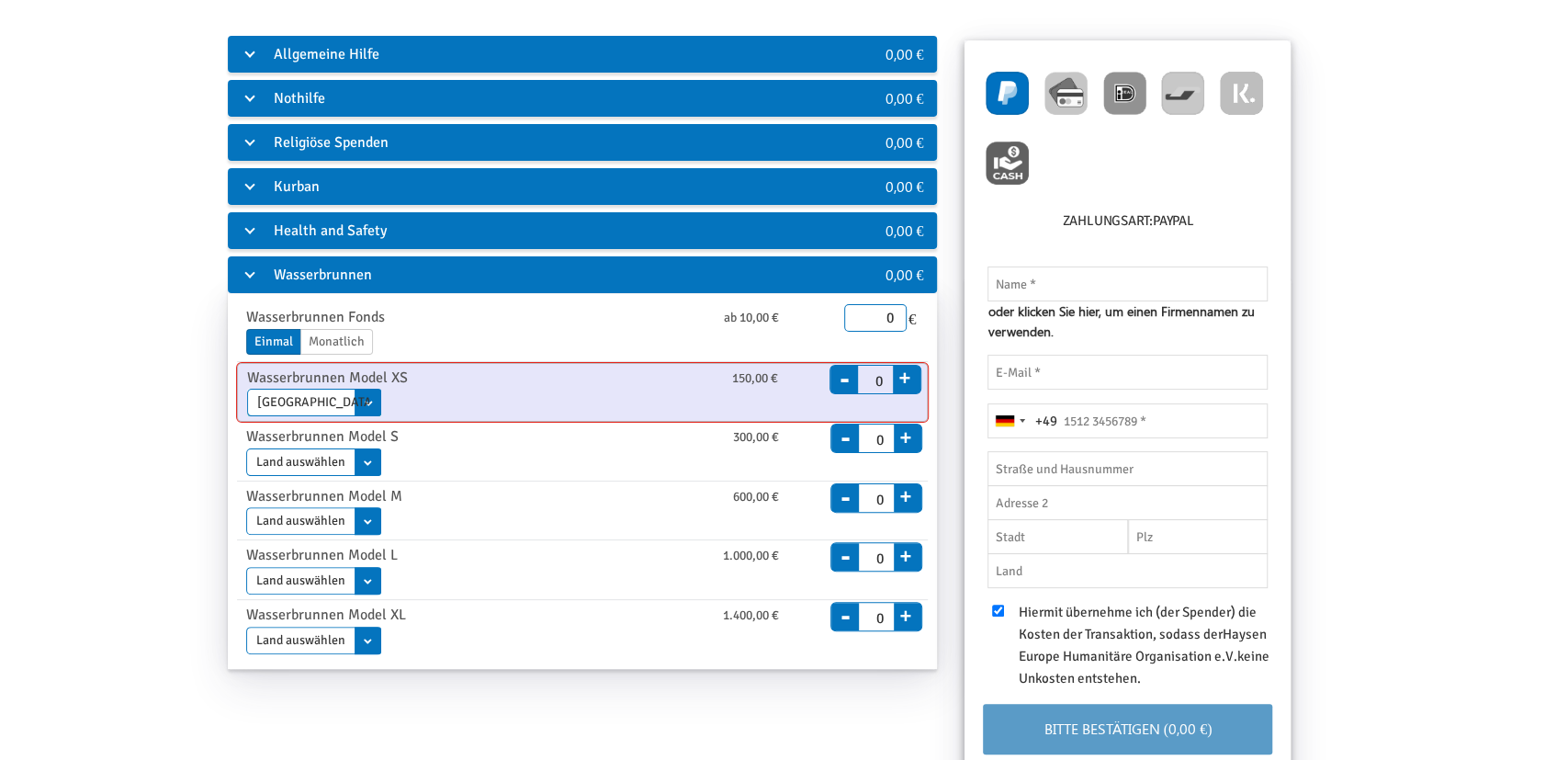
click at [358, 400] on select "Land auswählen [GEOGRAPHIC_DATA]" at bounding box center [314, 403] width 135 height 28
select select
click option "Land auswählen" at bounding box center [0, 0] width 0 height 0
click at [808, 704] on div "Allgemeine Hilfe 0,00 € Allgemeine Spende ab 10,00 € Einmal Monatlich Enddatum …" at bounding box center [783, 467] width 1474 height 868
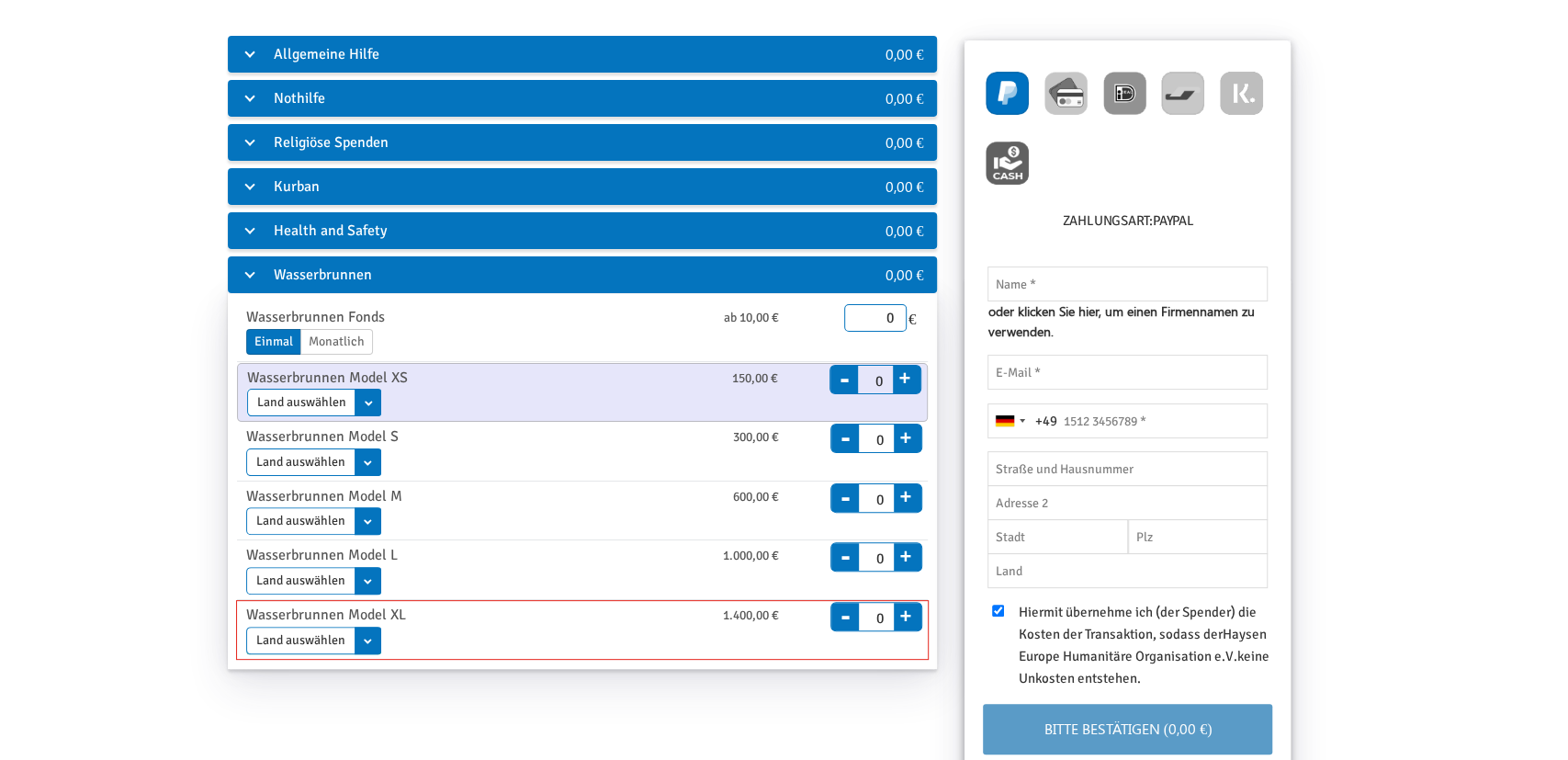
select select "3222"
click option "[GEOGRAPHIC_DATA]" at bounding box center [0, 0] width 0 height 0
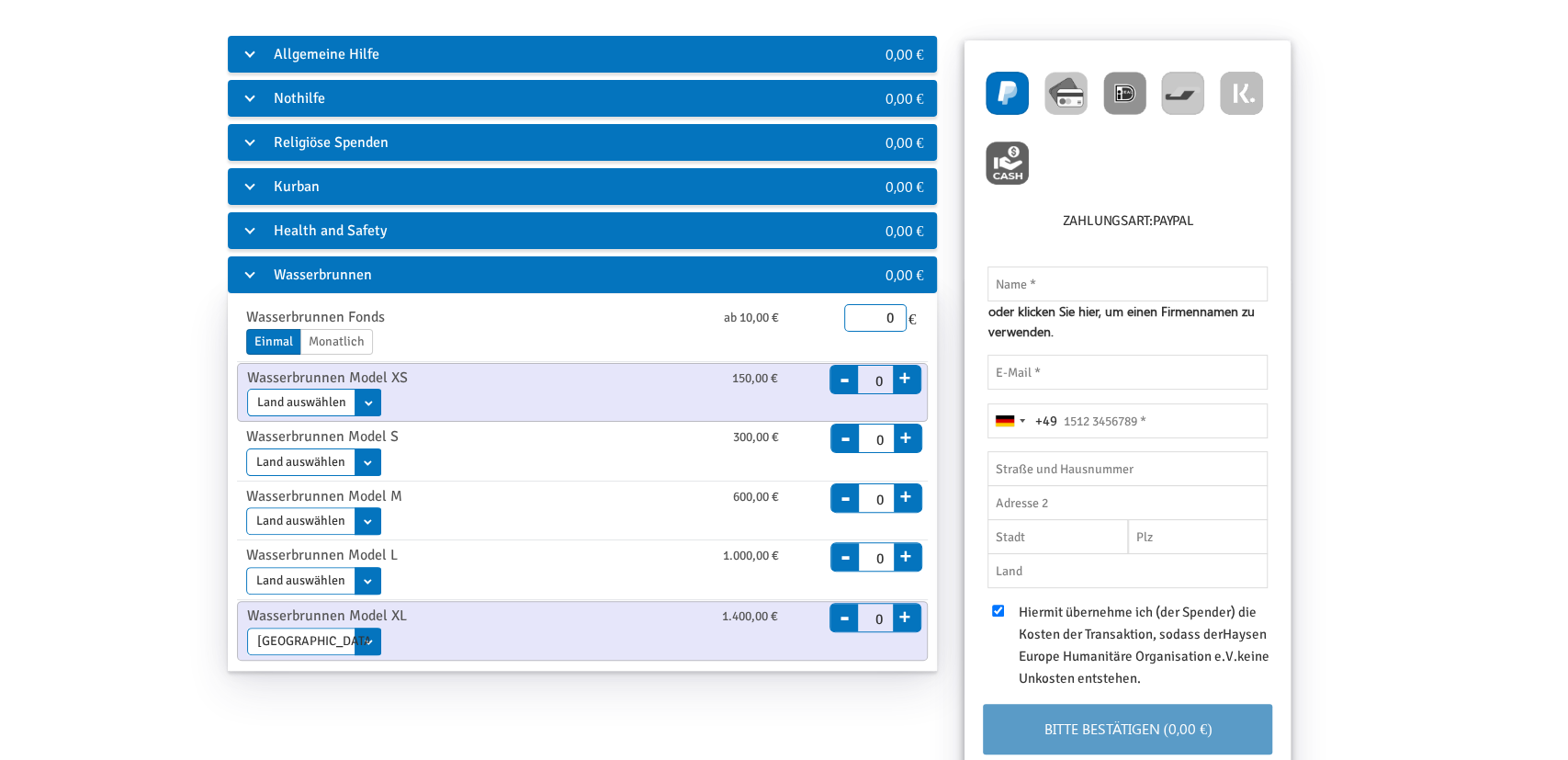
click at [739, 685] on div "Allgemeine Hilfe 0,00 € Allgemeine Spende ab 10,00 € Einmal Monatlich Enddatum …" at bounding box center [583, 361] width 737 height 656
select select
click option "Land auswählen" at bounding box center [0, 0] width 0 height 0
click at [610, 711] on div "Allgemeine Hilfe 0,00 € Allgemeine Spende ab 10,00 € Einmal Monatlich Enddatum …" at bounding box center [783, 467] width 1474 height 868
click at [330, 656] on div "Land auswählen [GEOGRAPHIC_DATA]" at bounding box center [515, 643] width 565 height 32
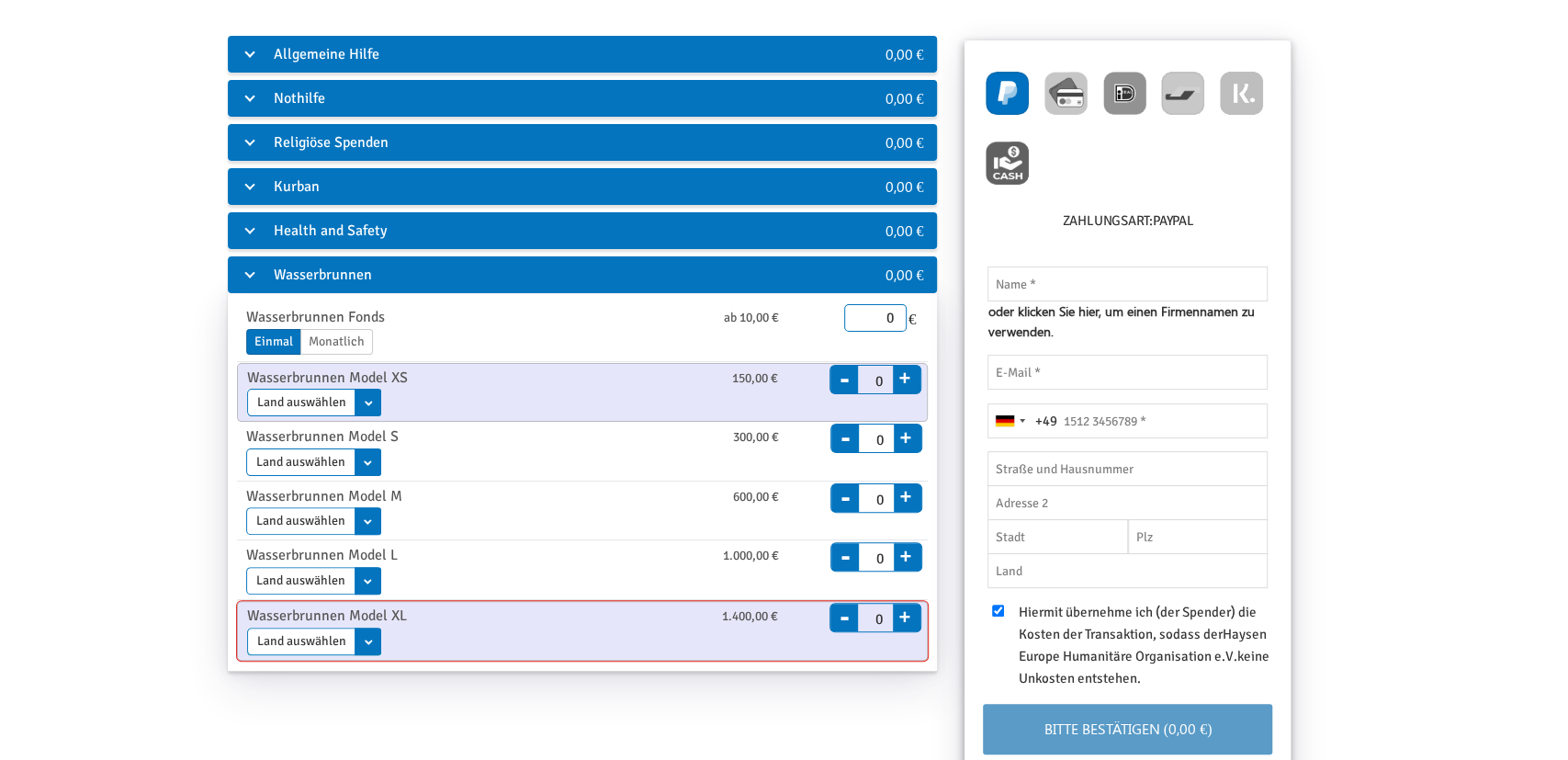
click at [338, 641] on select "Land auswählen [GEOGRAPHIC_DATA]" at bounding box center [314, 641] width 135 height 28
click at [246, 567] on select "Land auswählen Tschad [GEOGRAPHIC_DATA] [GEOGRAPHIC_DATA]" at bounding box center [314, 581] width 135 height 28
click at [161, 547] on div "Allgemeine Hilfe 0,00 € Allgemeine Spende ab 10,00 € Einmal Monatlich Enddatum …" at bounding box center [783, 467] width 1474 height 868
click at [1081, 82] on img at bounding box center [1065, 93] width 44 height 44
radio input "true"
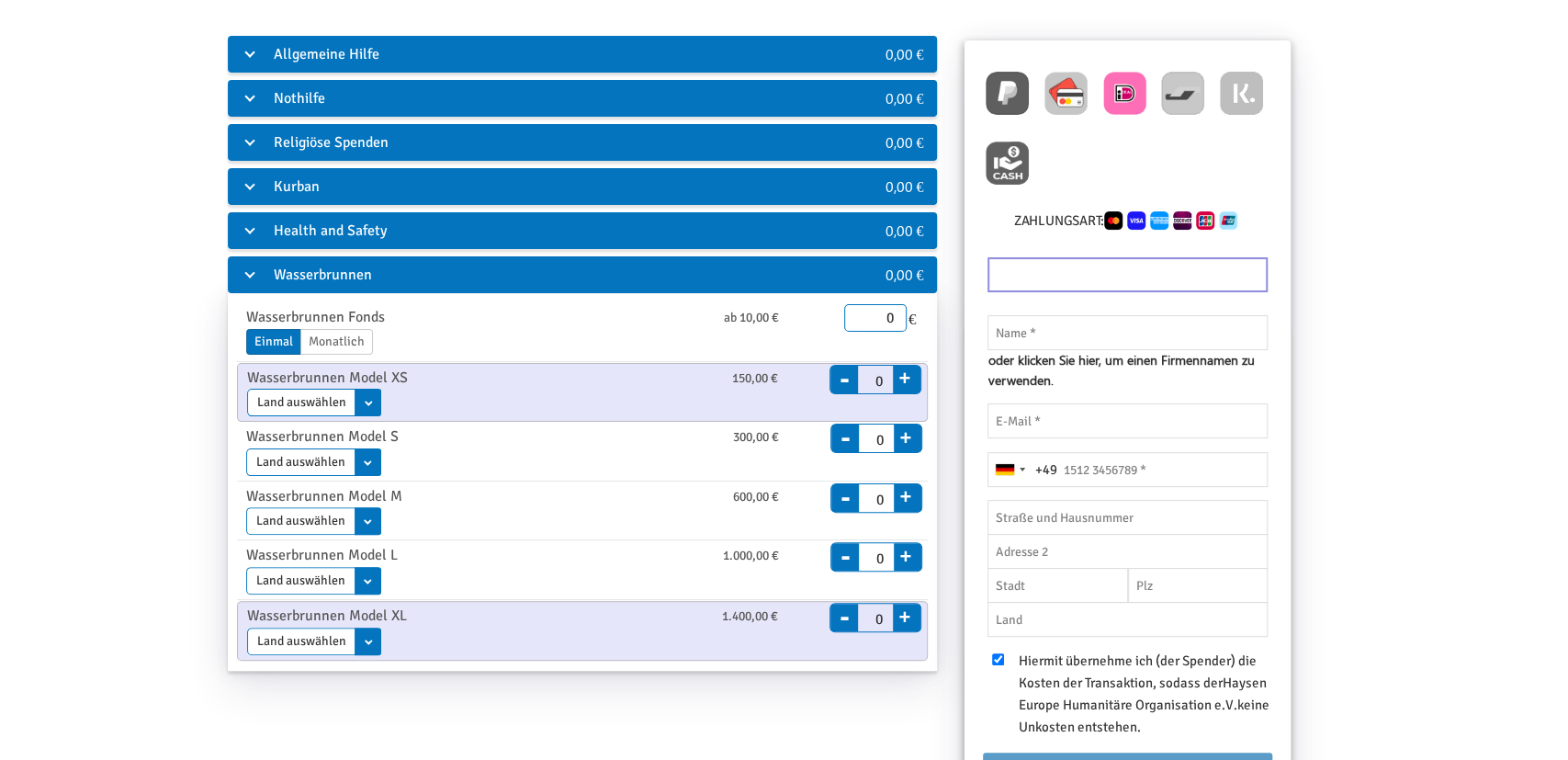
click at [1125, 80] on img at bounding box center [1125, 93] width 44 height 44
radio input "true"
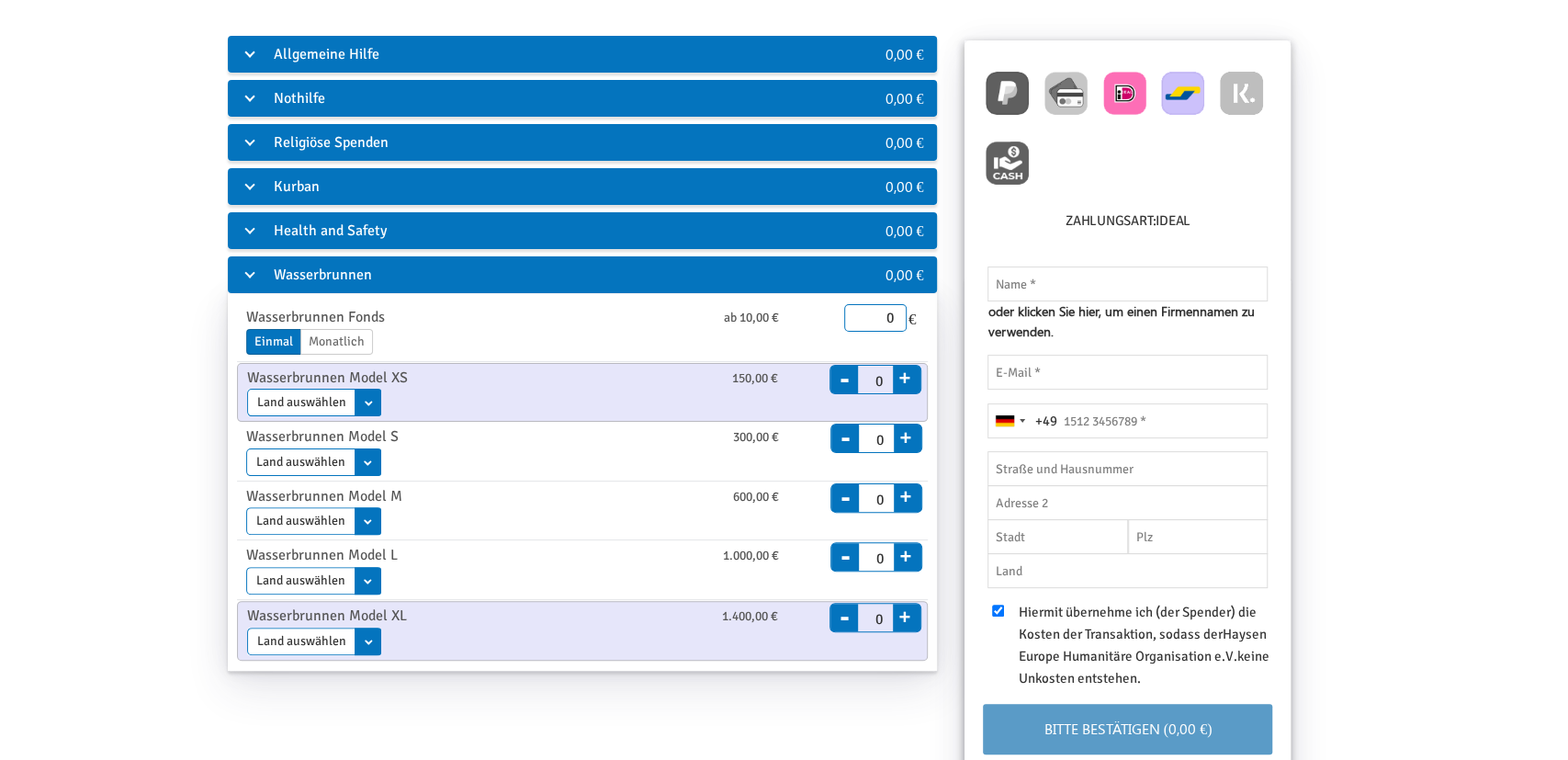
click at [1198, 86] on img at bounding box center [1182, 93] width 44 height 44
radio input "true"
click at [1237, 86] on img at bounding box center [1240, 93] width 44 height 44
radio input "true"
